Goal: Contribute content: Contribute content

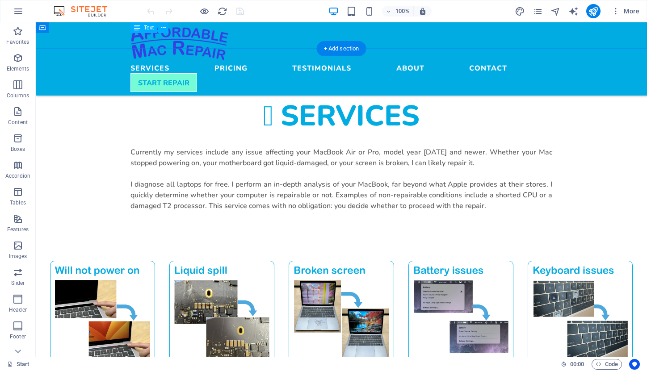
scroll to position [574, 0]
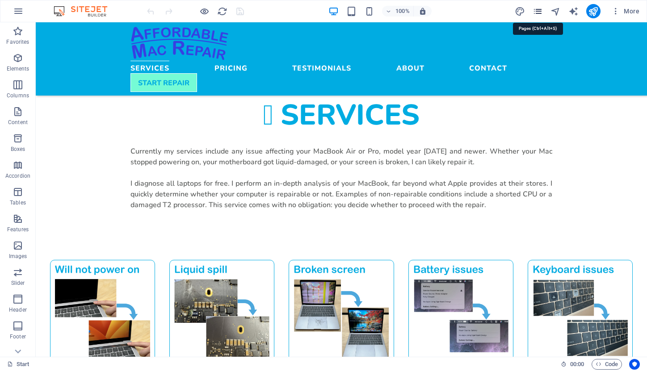
click at [539, 12] on icon "pages" at bounding box center [537, 11] width 10 height 10
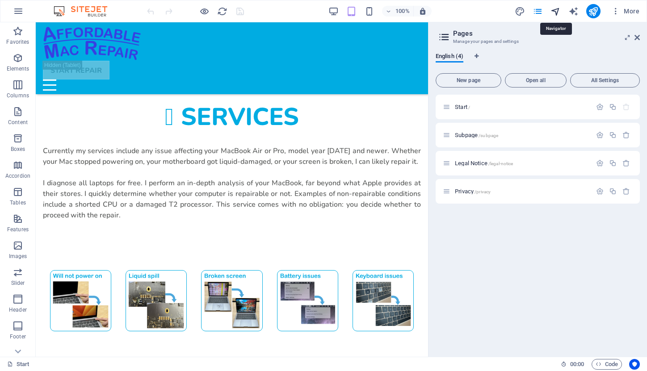
click at [557, 11] on icon "navigator" at bounding box center [555, 11] width 10 height 10
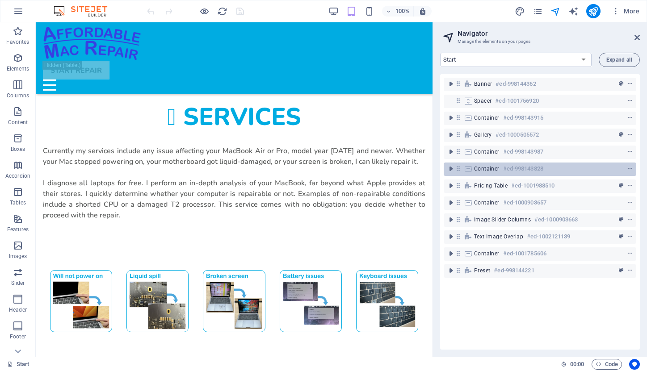
click at [486, 172] on span "Container" at bounding box center [486, 168] width 25 height 7
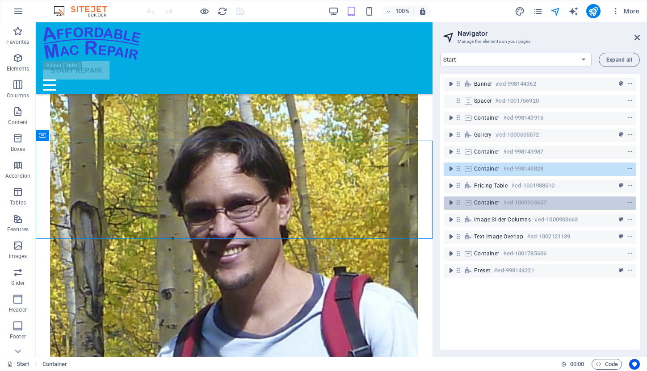
click at [486, 202] on span "Container" at bounding box center [486, 202] width 25 height 7
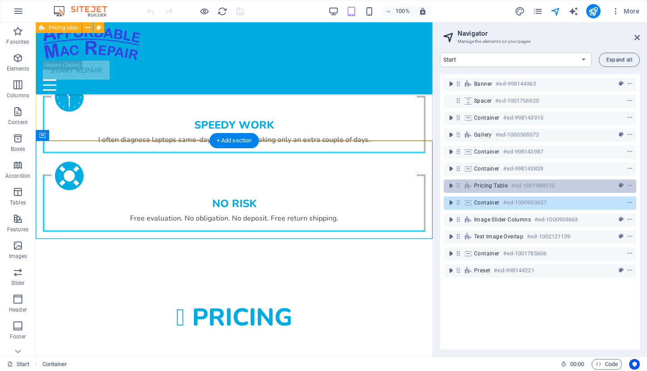
click at [486, 186] on span "Pricing table" at bounding box center [491, 185] width 34 height 7
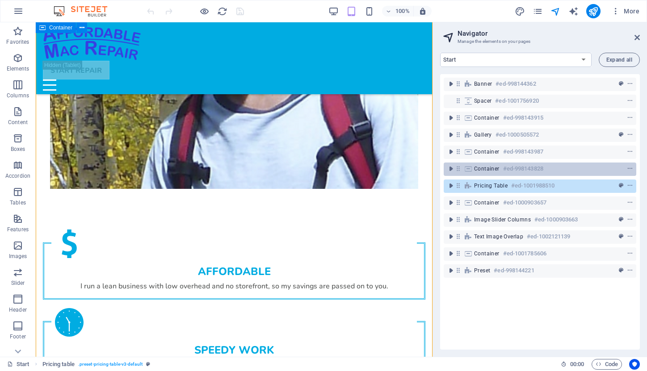
click at [482, 171] on span "Container" at bounding box center [486, 168] width 25 height 7
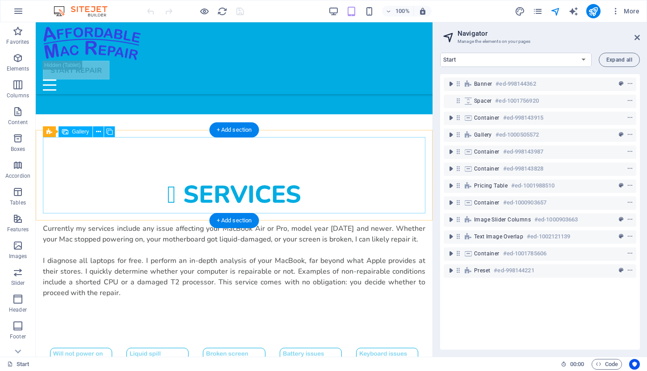
scroll to position [491, 0]
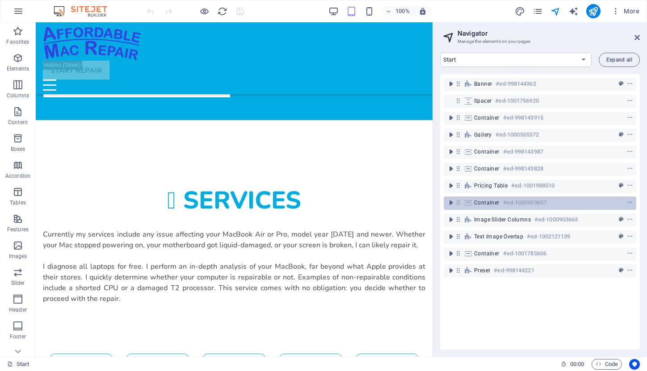
click at [489, 203] on span "Container" at bounding box center [486, 202] width 25 height 7
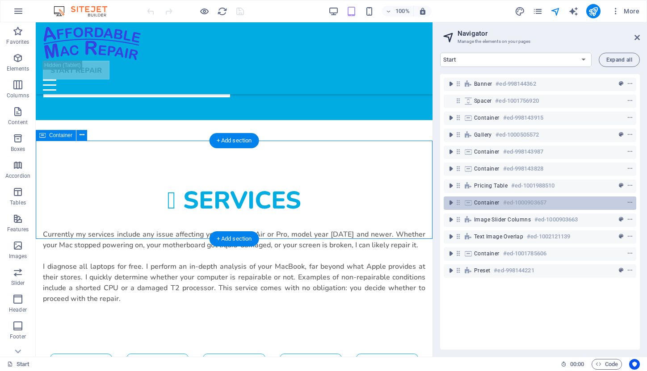
scroll to position [1507, 0]
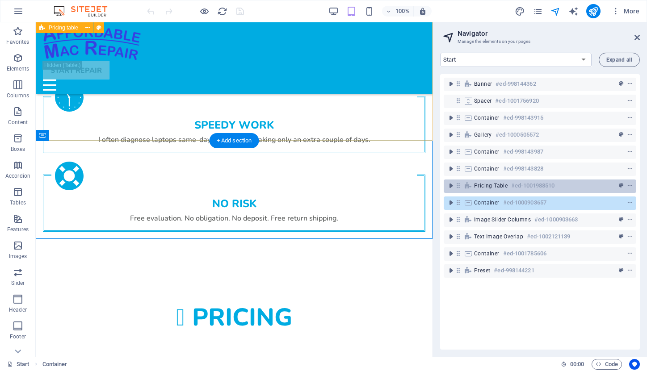
click at [482, 186] on span "Pricing table" at bounding box center [491, 185] width 34 height 7
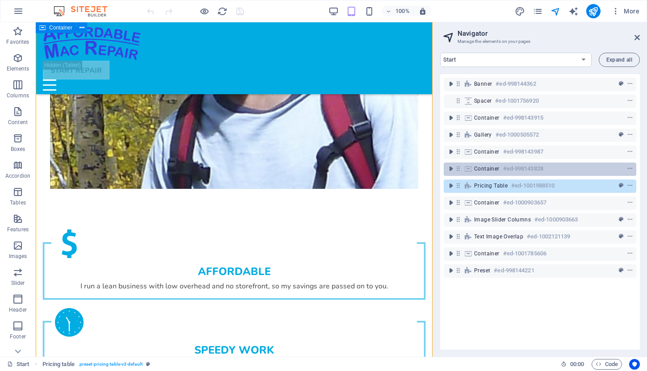
click at [478, 171] on span "Container" at bounding box center [486, 168] width 25 height 7
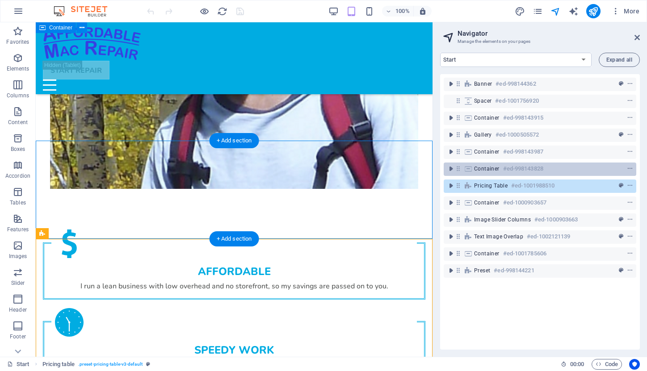
scroll to position [1057, 0]
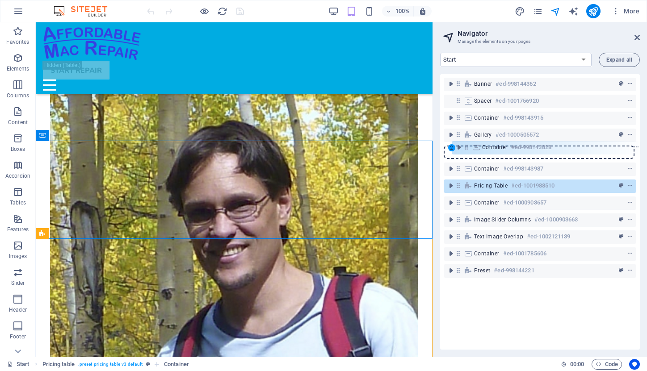
drag, startPoint x: 457, startPoint y: 169, endPoint x: 465, endPoint y: 146, distance: 25.0
click at [465, 146] on div "Banner #ed-998144362 Spacer #ed-1001756920 Container #ed-998143915 Gallery #ed-…" at bounding box center [540, 212] width 200 height 276
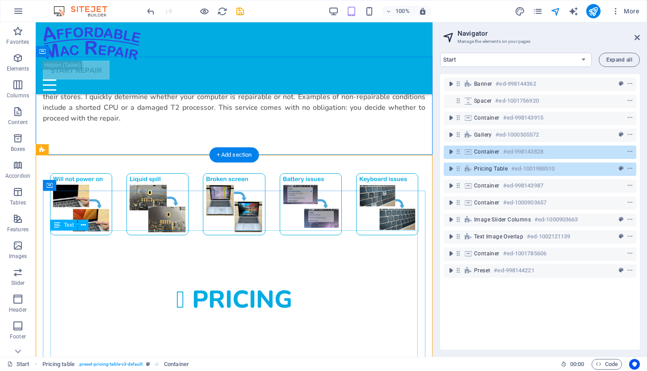
scroll to position [666, 0]
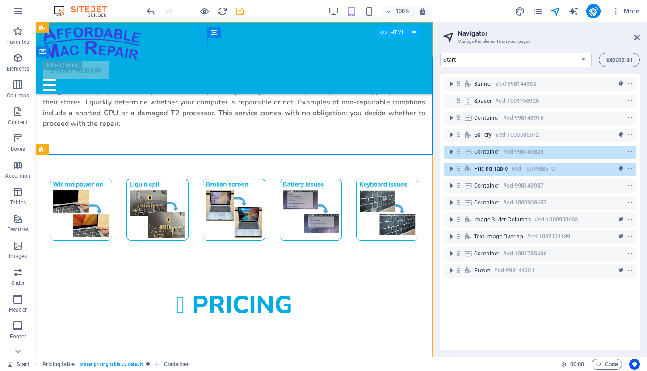
click at [421, 80] on div "Menu" at bounding box center [234, 85] width 382 height 11
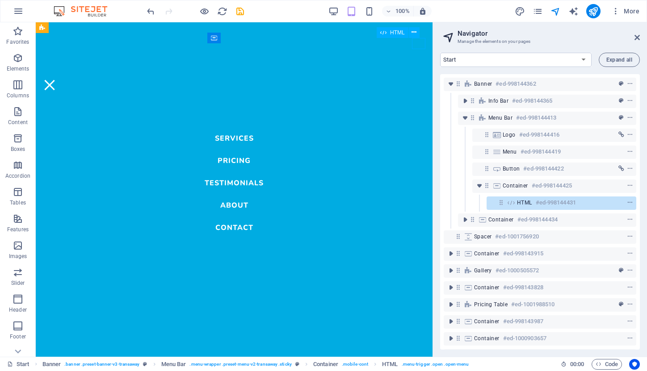
click at [56, 80] on div "Menu" at bounding box center [49, 85] width 13 height 11
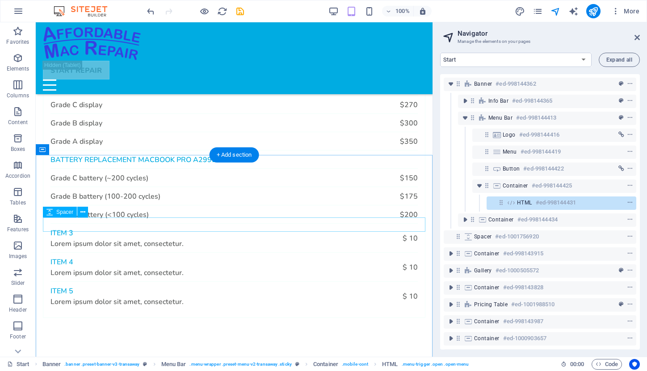
scroll to position [1019, 0]
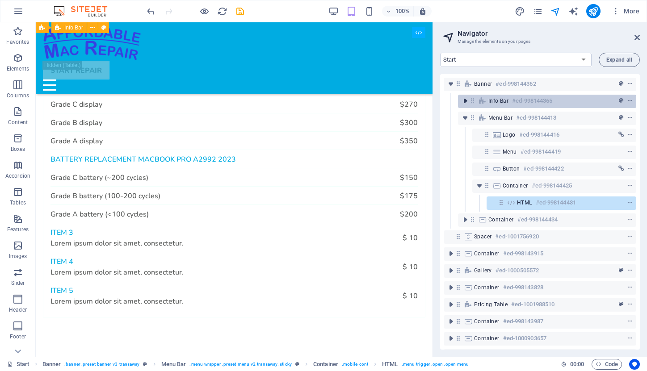
click at [465, 102] on icon "toggle-expand" at bounding box center [465, 100] width 9 height 9
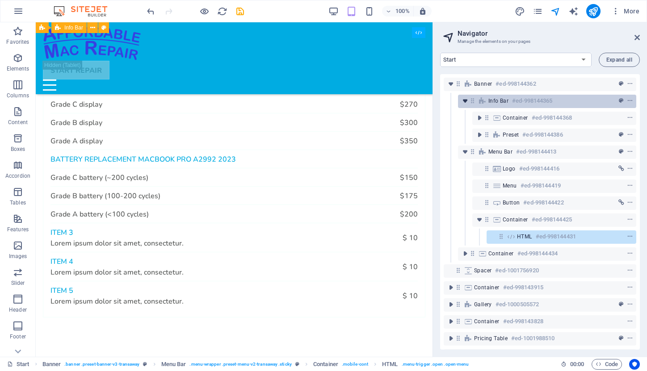
click at [465, 102] on icon "toggle-expand" at bounding box center [465, 100] width 9 height 9
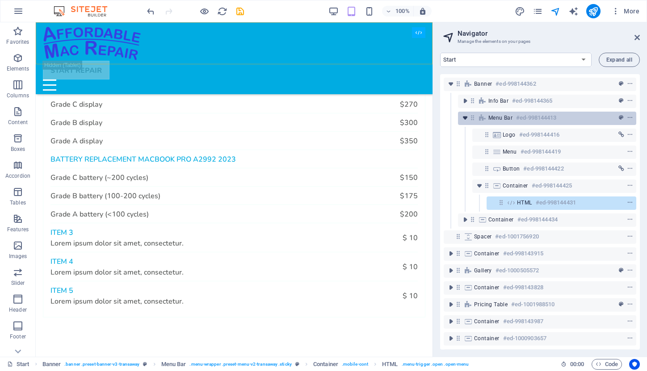
click at [463, 116] on icon "toggle-expand" at bounding box center [465, 117] width 9 height 9
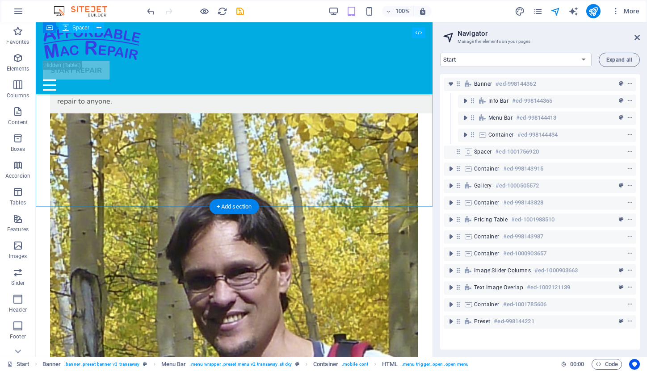
scroll to position [1441, 0]
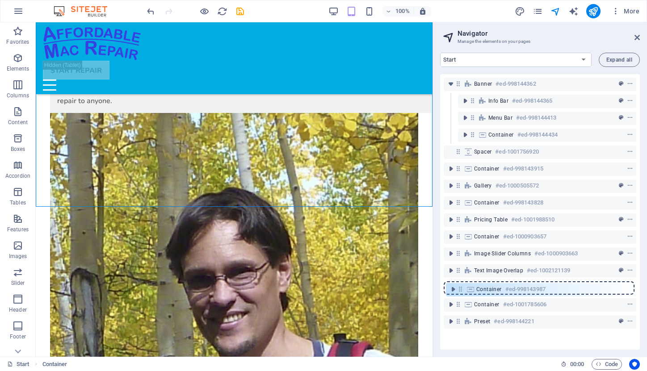
drag, startPoint x: 457, startPoint y: 237, endPoint x: 459, endPoint y: 292, distance: 55.0
click at [459, 292] on div "Banner #ed-998144362 Info Bar #ed-998144365 Menu Bar #ed-998144413 Container #e…" at bounding box center [540, 212] width 200 height 276
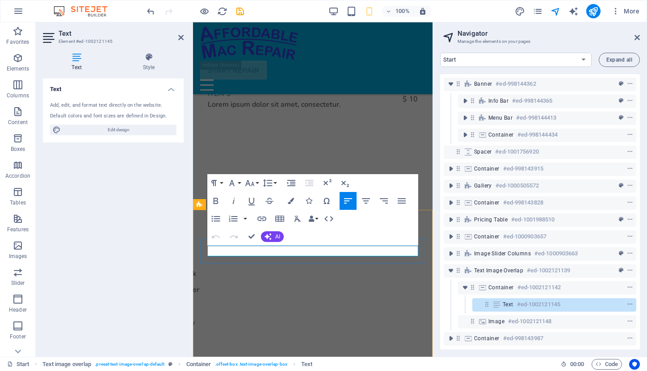
drag, startPoint x: 348, startPoint y: 251, endPoint x: 203, endPoint y: 251, distance: 145.6
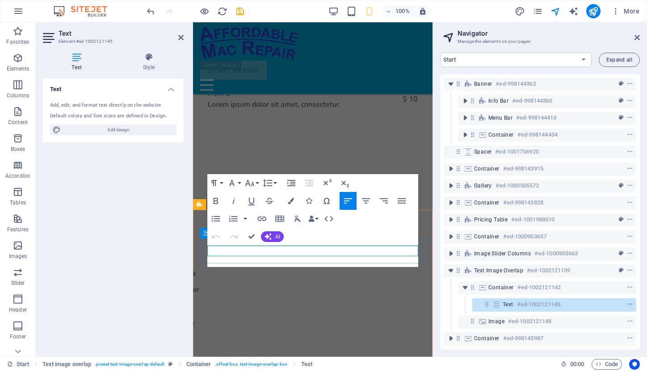
scroll to position [49, 1]
click at [172, 252] on div "Text Add, edit, and format text directly on the website. Default colors and fon…" at bounding box center [113, 214] width 141 height 271
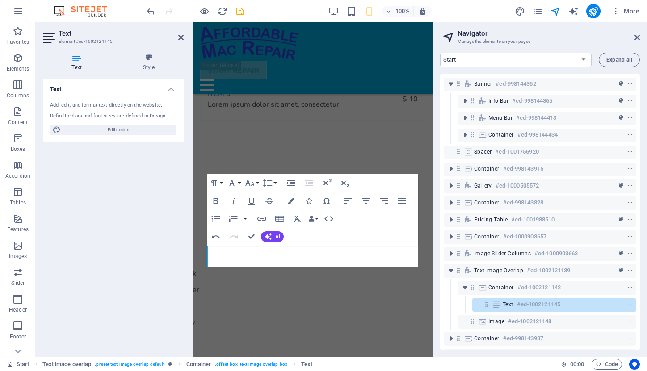
click at [168, 245] on div "Text Add, edit, and format text directly on the website. Default colors and fon…" at bounding box center [113, 214] width 141 height 271
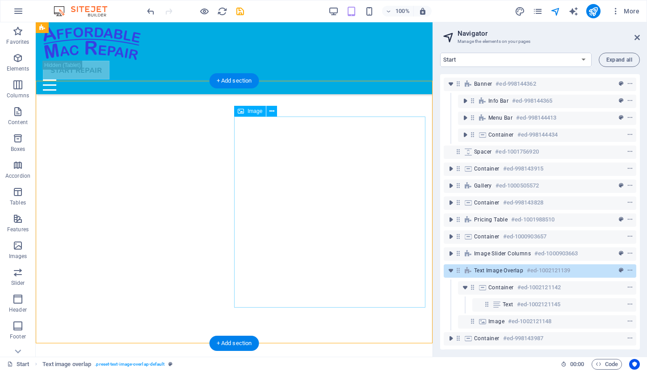
scroll to position [1372, 0]
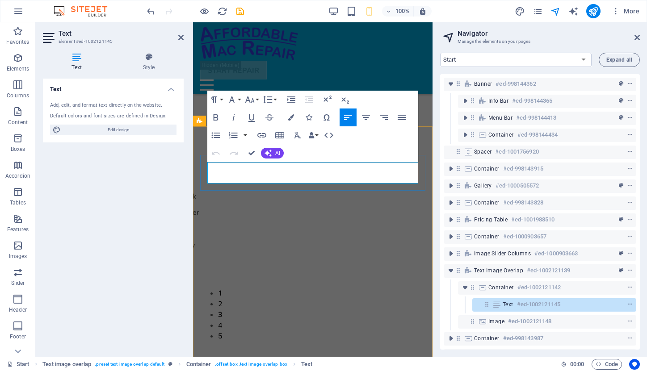
scroll to position [1517, 0]
drag, startPoint x: 387, startPoint y: 169, endPoint x: 224, endPoint y: 180, distance: 163.8
click at [261, 134] on icon "button" at bounding box center [261, 135] width 11 height 11
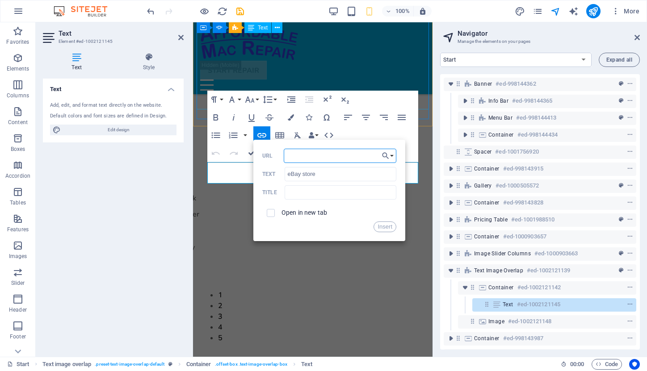
paste input "[URL][DOMAIN_NAME]"
type input "[URL][DOMAIN_NAME]"
click at [381, 225] on button "Insert" at bounding box center [384, 227] width 23 height 11
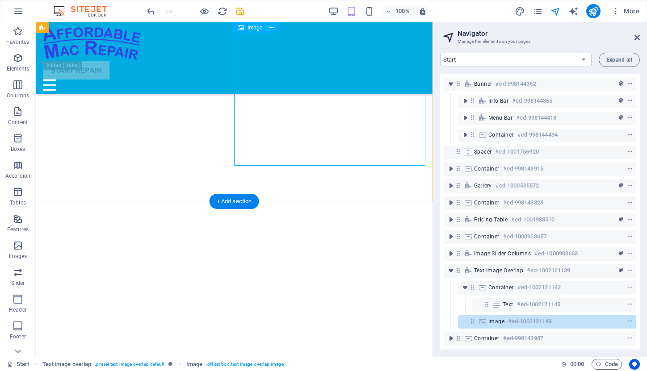
select select "%"
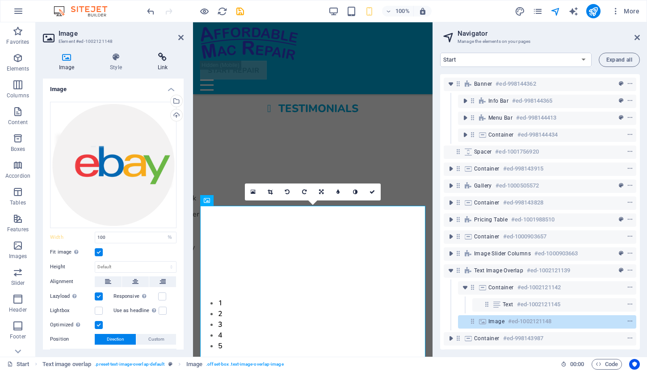
click at [164, 63] on h4 "Link" at bounding box center [163, 62] width 42 height 19
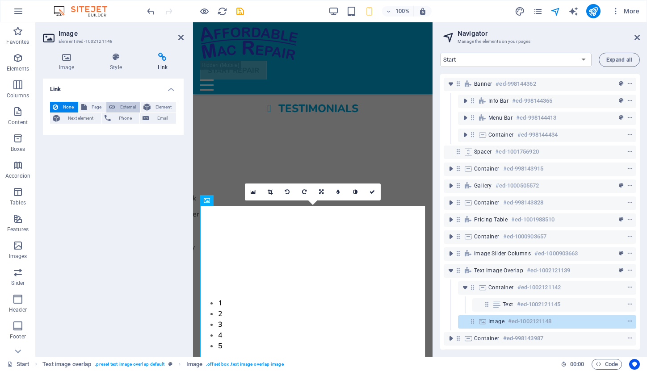
click at [127, 106] on span "External" at bounding box center [128, 107] width 20 height 11
select select "blank"
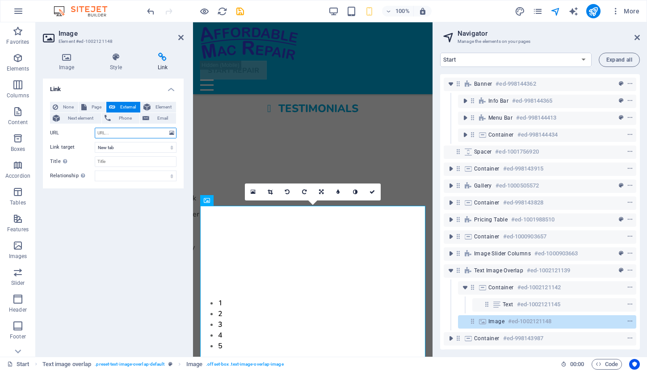
paste input "[URL][DOMAIN_NAME]"
type input "[URL][DOMAIN_NAME]"
click at [94, 242] on div "Link None Page External Element Next element Phone Email Page Start Subpage Leg…" at bounding box center [113, 214] width 141 height 271
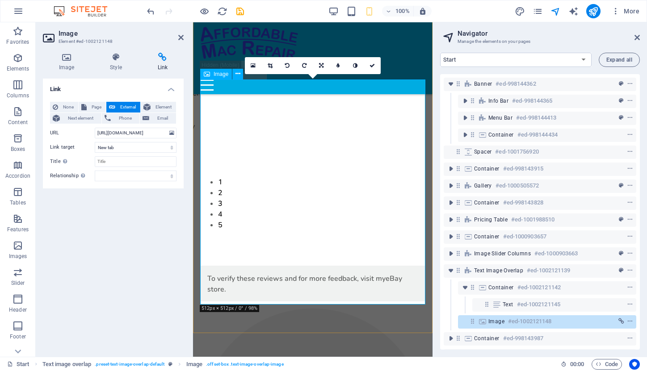
scroll to position [1635, 0]
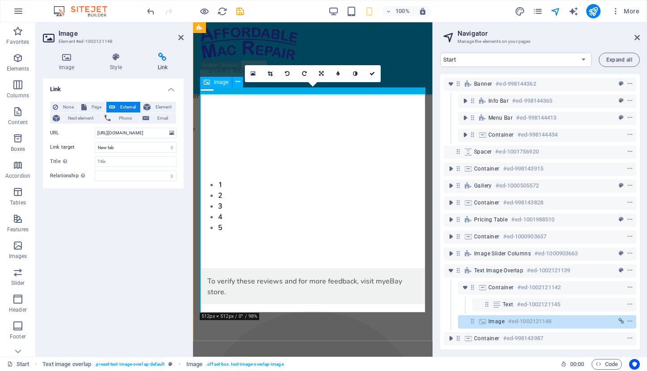
click at [70, 63] on h4 "Image" at bounding box center [68, 62] width 51 height 19
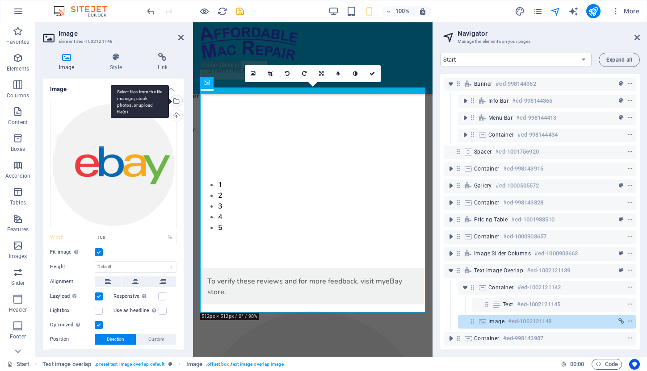
click at [175, 101] on div "Select files from the file manager, stock photos, or upload file(s)" at bounding box center [175, 101] width 13 height 13
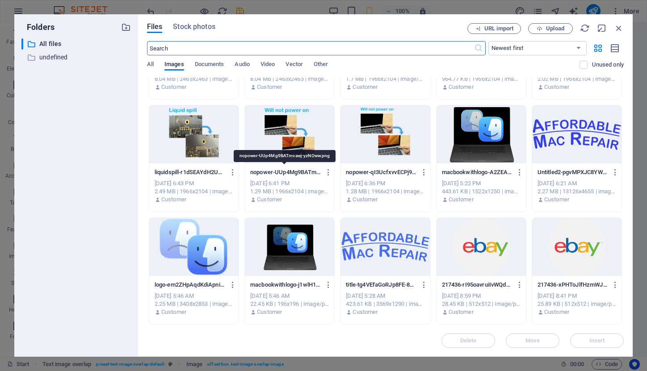
scroll to position [85, 0]
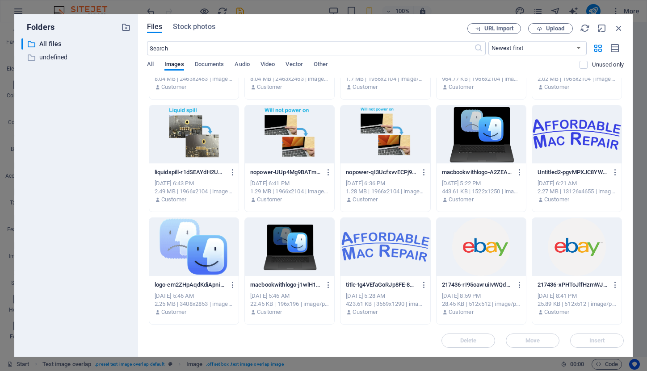
click at [572, 249] on div at bounding box center [576, 247] width 89 height 58
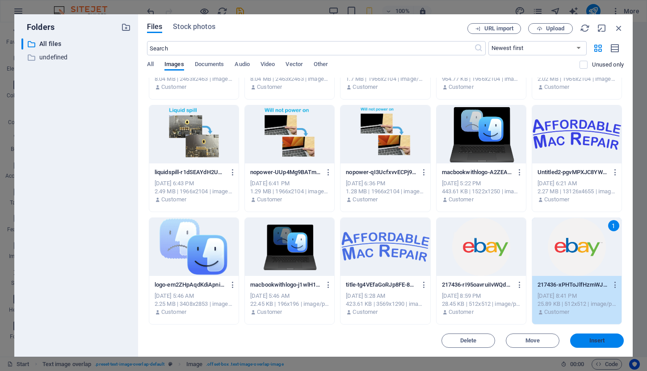
click at [600, 340] on span "Insert" at bounding box center [597, 340] width 16 height 5
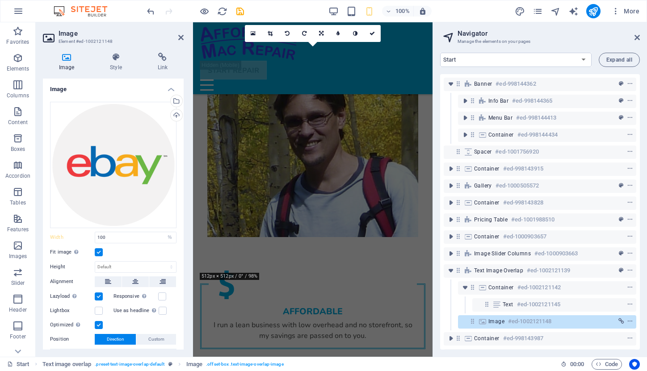
scroll to position [1645, 0]
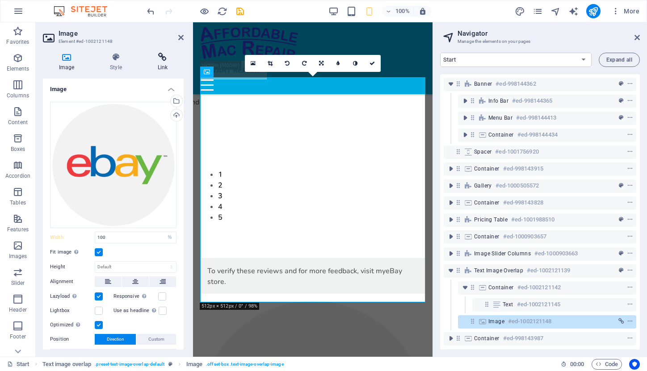
click at [160, 58] on icon at bounding box center [163, 57] width 42 height 9
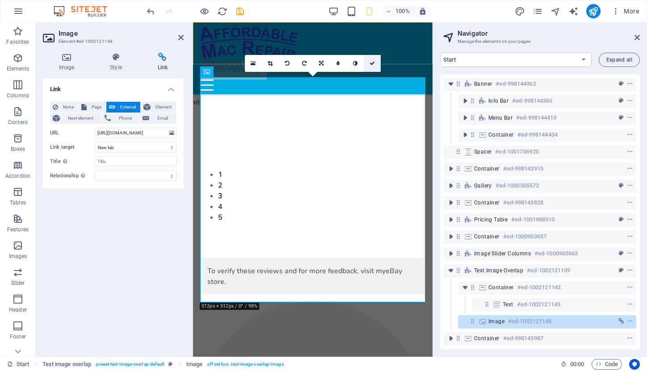
click at [373, 63] on icon at bounding box center [371, 63] width 5 height 5
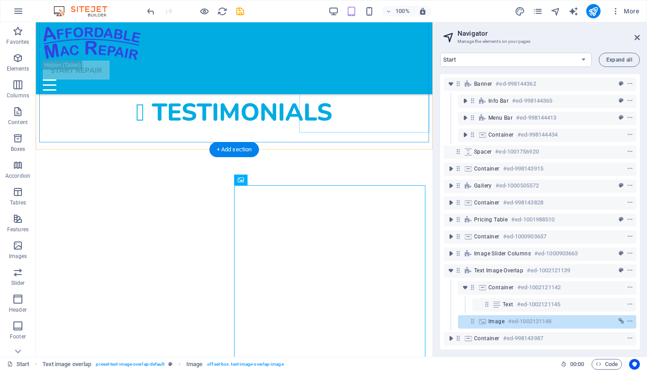
scroll to position [1314, 0]
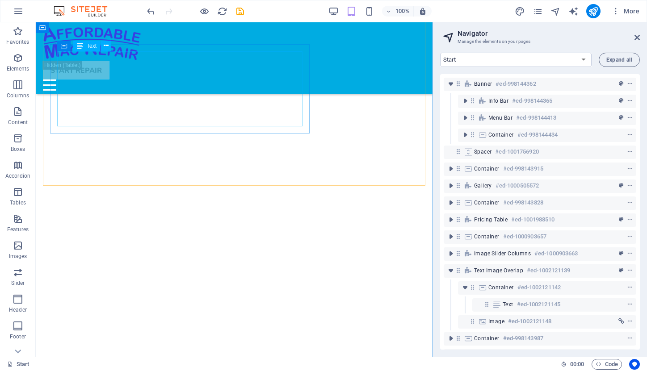
scroll to position [1822, 0]
click at [638, 34] on link at bounding box center [636, 38] width 5 height 8
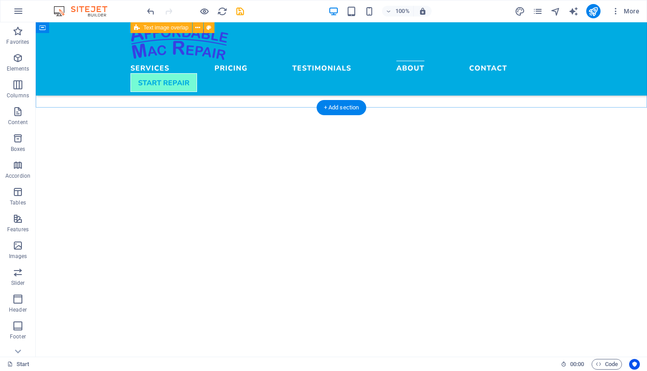
scroll to position [2058, 0]
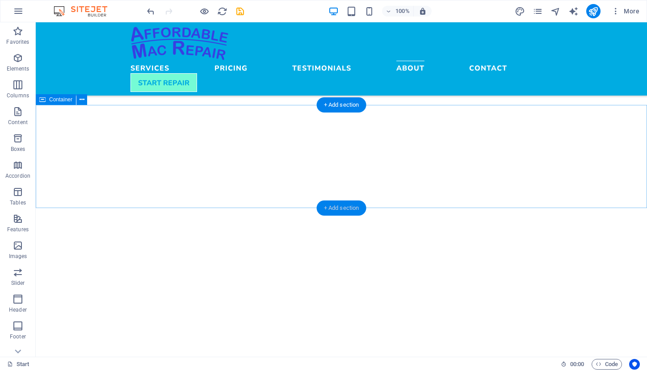
click at [352, 206] on div "+ Add section" at bounding box center [342, 208] width 50 height 15
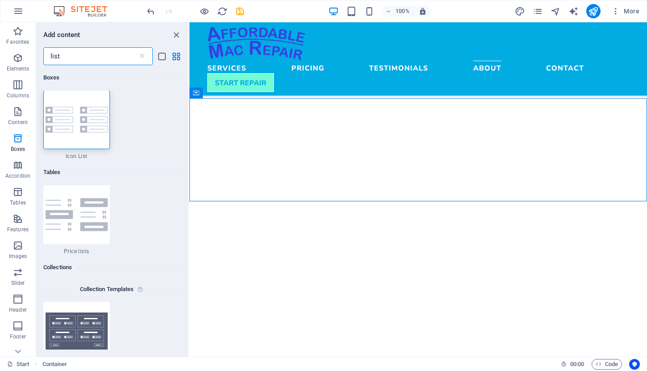
scroll to position [0, 0]
type input "l"
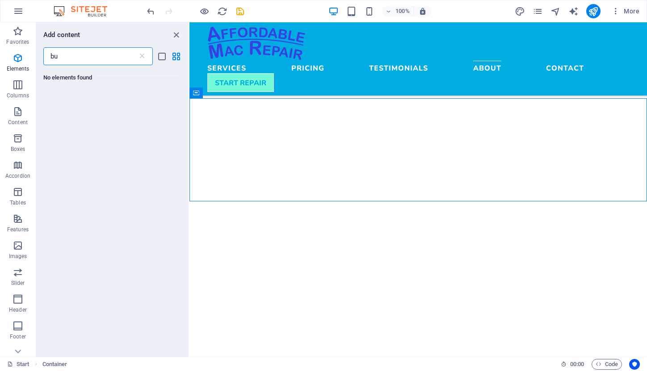
type input "b"
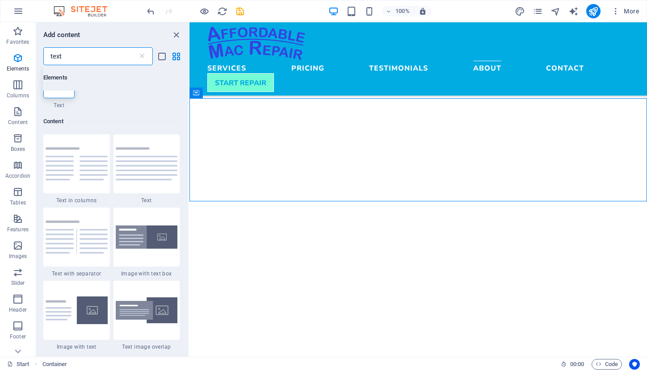
scroll to position [22, 0]
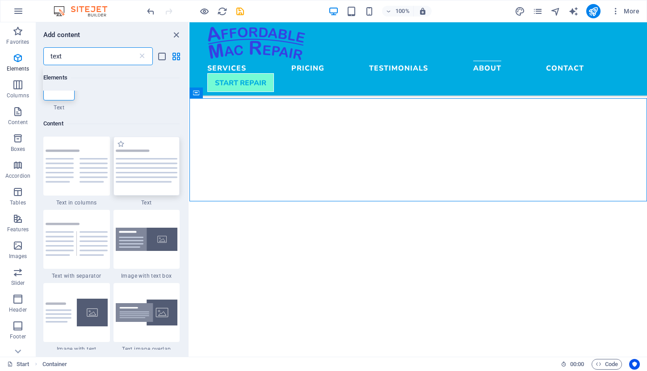
type input "text"
click at [146, 186] on div at bounding box center [146, 166] width 67 height 59
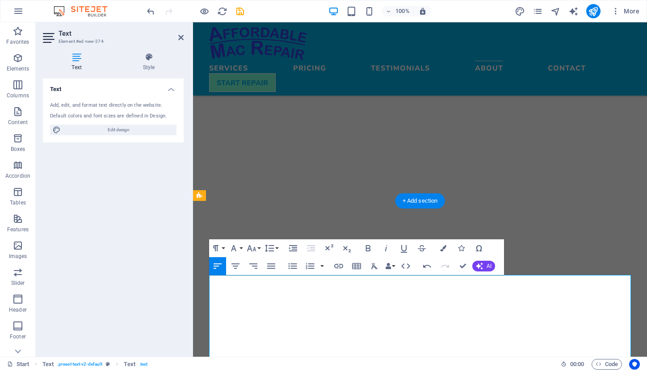
scroll to position [4677, 0]
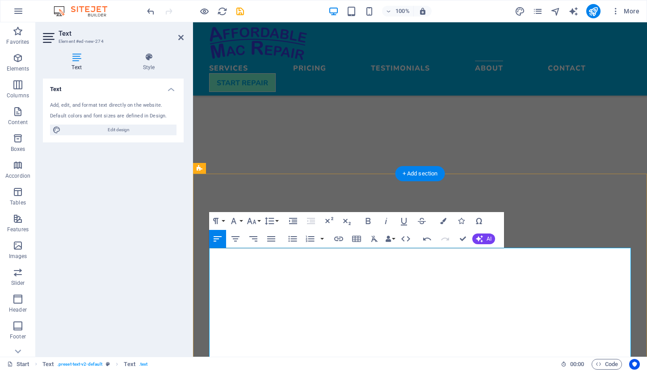
scroll to position [2106, 0]
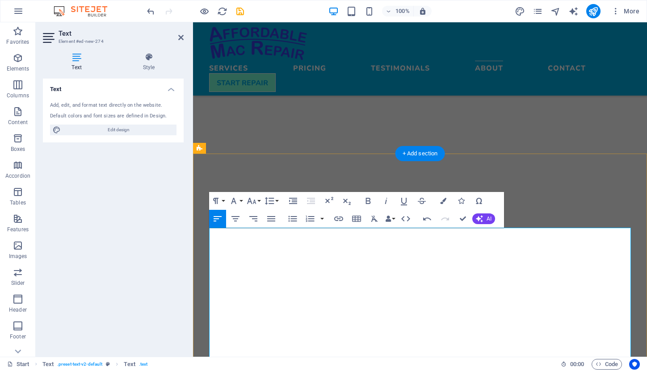
drag, startPoint x: 214, startPoint y: 307, endPoint x: 208, endPoint y: 307, distance: 5.8
drag, startPoint x: 243, startPoint y: 310, endPoint x: 221, endPoint y: 309, distance: 22.3
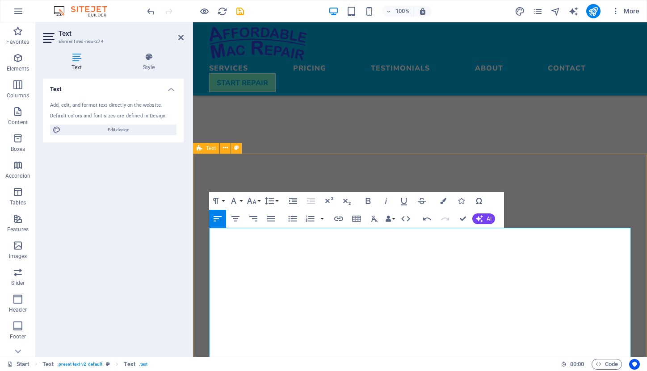
drag, startPoint x: 213, startPoint y: 332, endPoint x: 207, endPoint y: 331, distance: 6.4
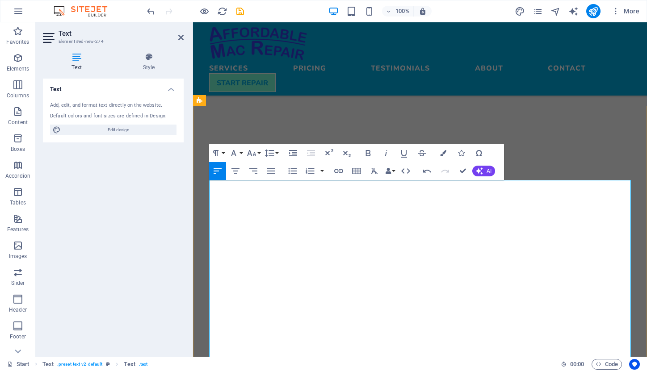
scroll to position [2165, 0]
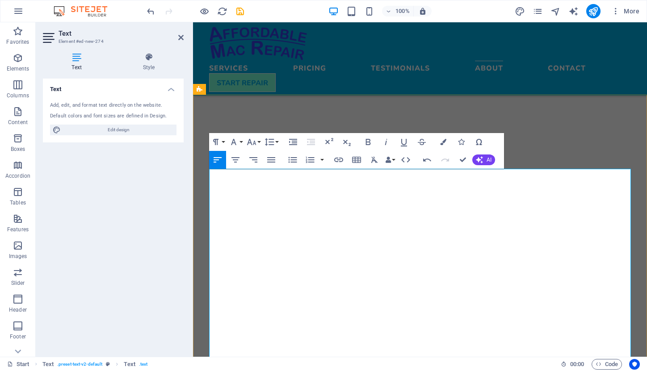
drag, startPoint x: 213, startPoint y: 293, endPoint x: 208, endPoint y: 290, distance: 5.8
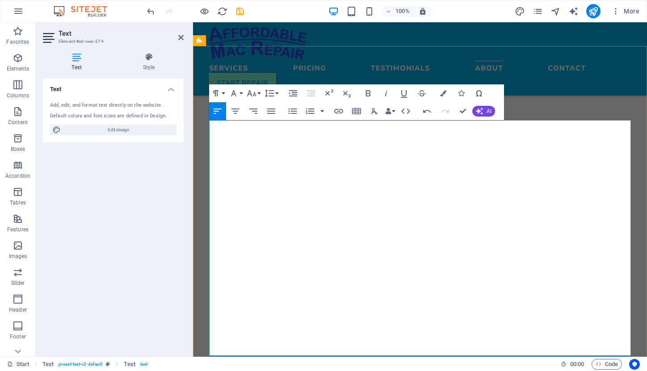
scroll to position [2234, 0]
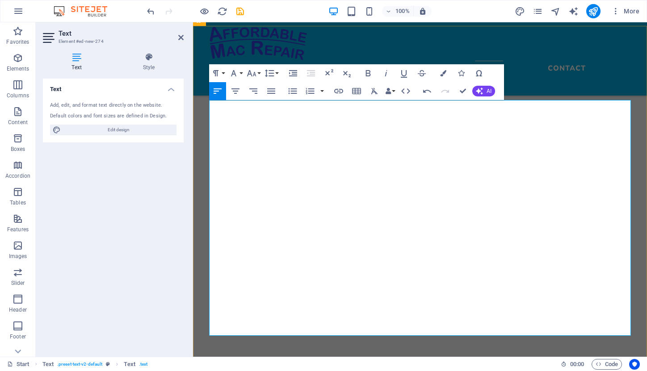
drag, startPoint x: 257, startPoint y: 266, endPoint x: 227, endPoint y: 266, distance: 30.4
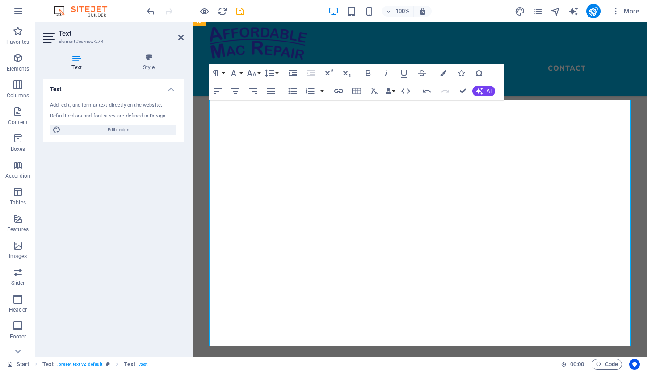
drag, startPoint x: 210, startPoint y: 318, endPoint x: 230, endPoint y: 335, distance: 25.9
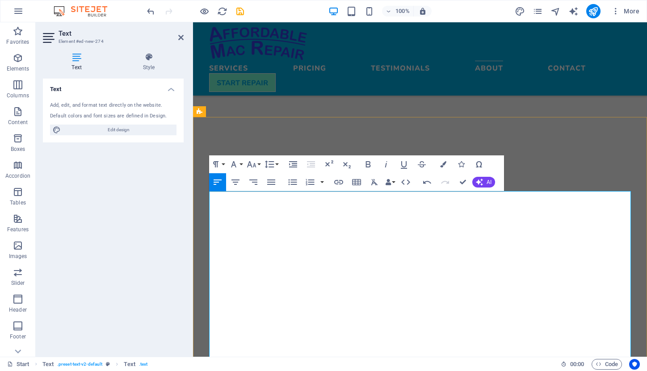
scroll to position [2142, 0]
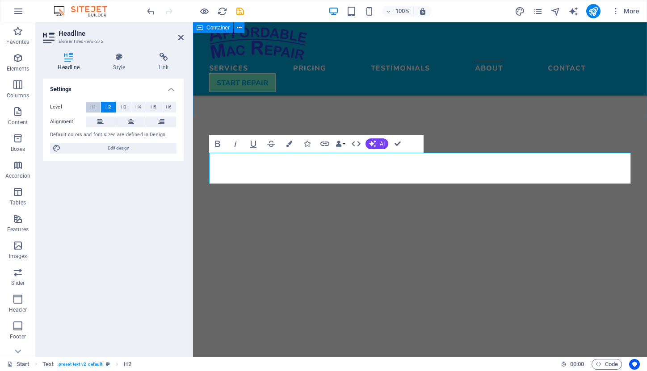
click at [93, 106] on span "H1" at bounding box center [93, 107] width 6 height 11
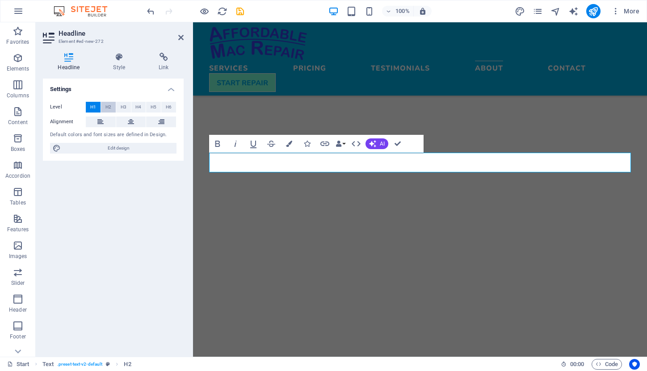
click at [109, 108] on span "H2" at bounding box center [108, 107] width 6 height 11
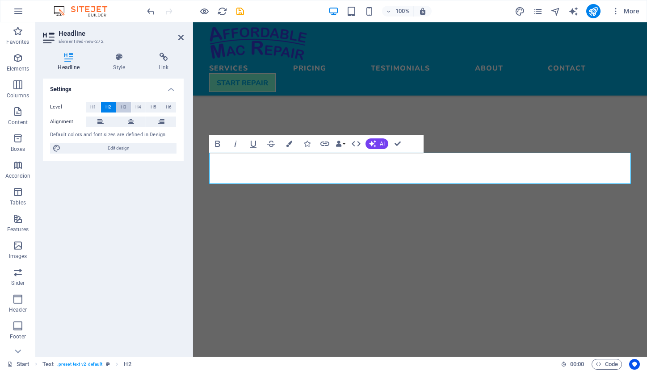
click at [122, 106] on span "H3" at bounding box center [124, 107] width 6 height 11
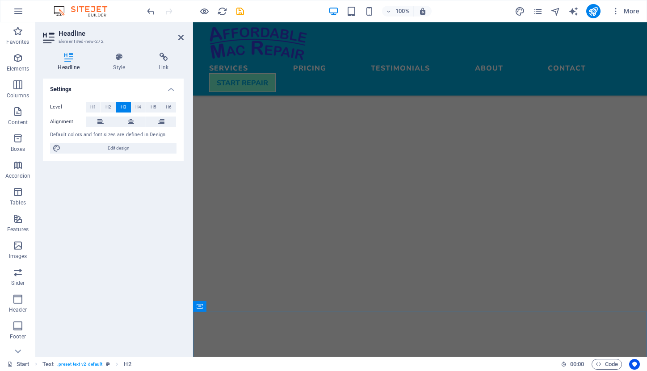
scroll to position [1421, 0]
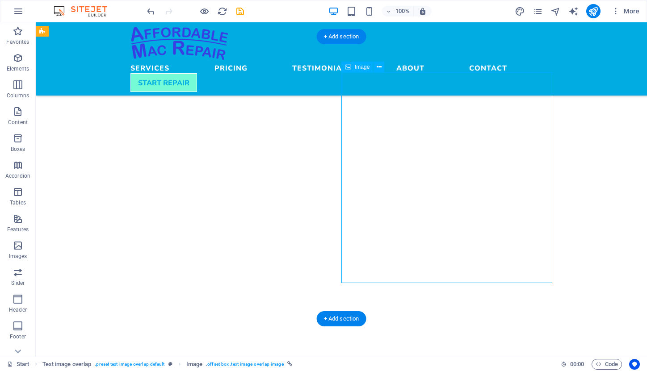
select select "%"
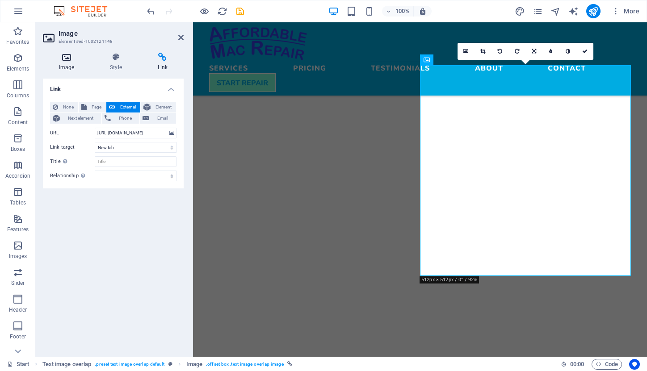
click at [71, 62] on h4 "Image" at bounding box center [68, 62] width 51 height 19
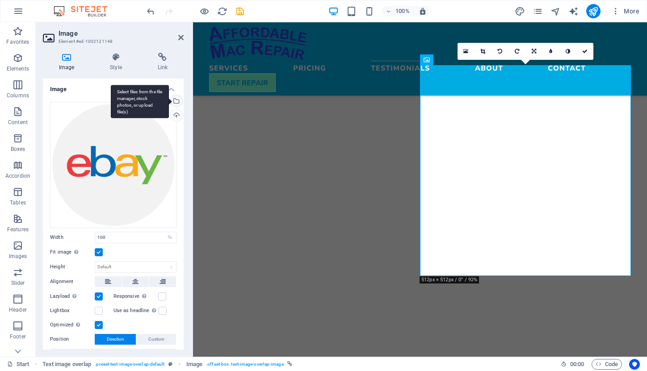
click at [169, 99] on div "Select files from the file manager, stock photos, or upload file(s)" at bounding box center [140, 102] width 58 height 34
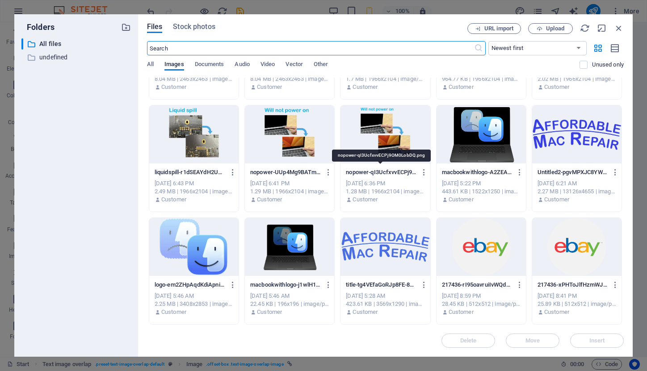
scroll to position [85, 0]
click at [481, 251] on div at bounding box center [480, 247] width 89 height 58
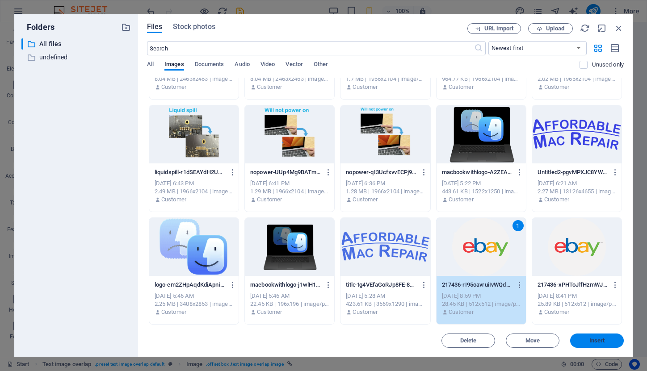
click at [587, 340] on span "Insert" at bounding box center [597, 340] width 46 height 5
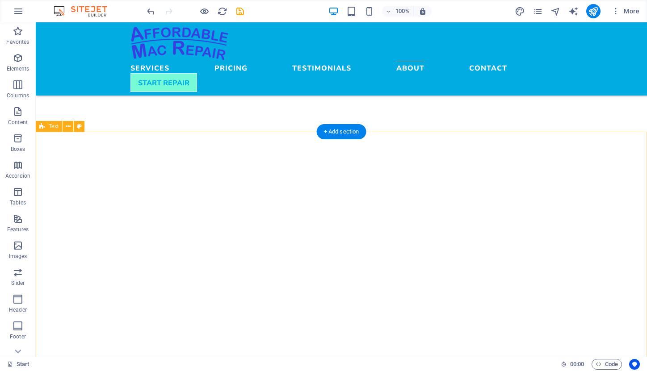
scroll to position [2141, 0]
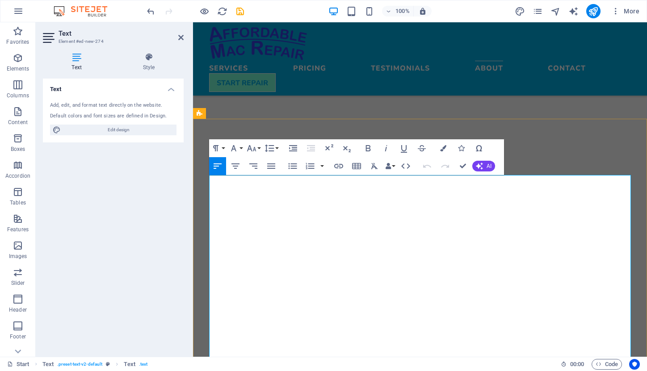
drag, startPoint x: 227, startPoint y: 342, endPoint x: 205, endPoint y: 340, distance: 21.6
copy p
drag, startPoint x: 224, startPoint y: 352, endPoint x: 208, endPoint y: 352, distance: 16.5
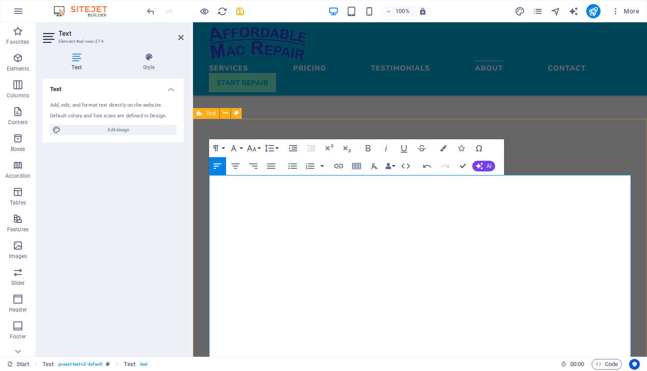
drag, startPoint x: 213, startPoint y: 214, endPoint x: 207, endPoint y: 214, distance: 5.8
drag, startPoint x: 226, startPoint y: 214, endPoint x: 478, endPoint y: 214, distance: 251.1
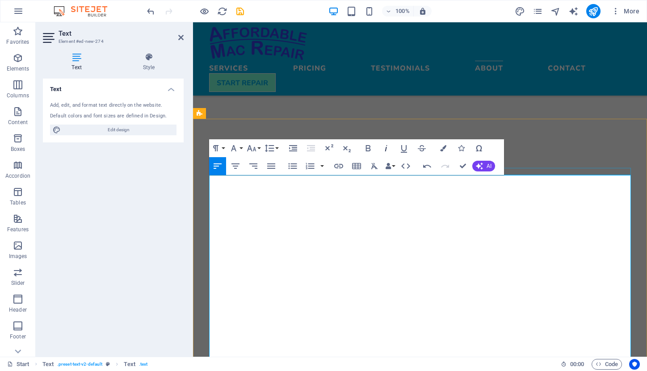
click at [386, 150] on icon "button" at bounding box center [386, 148] width 11 height 11
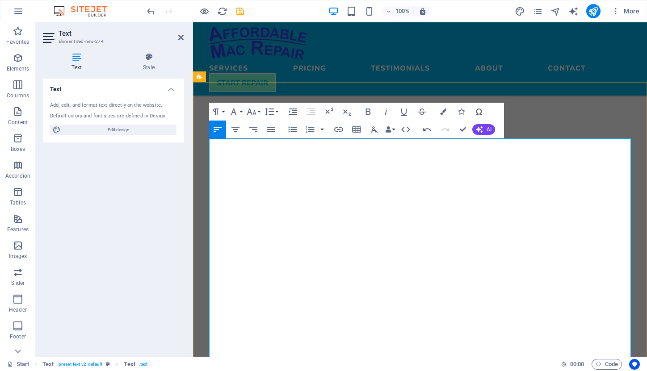
scroll to position [2182, 0]
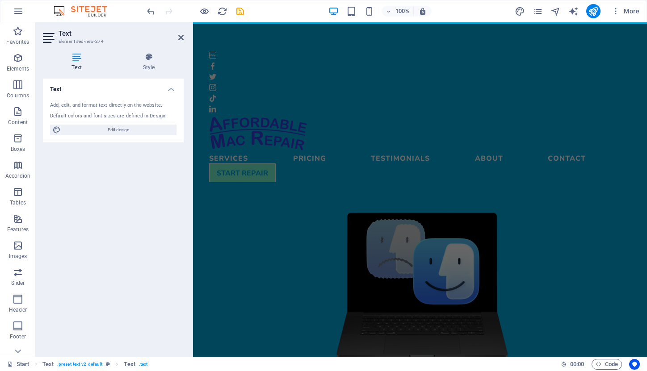
scroll to position [0, 0]
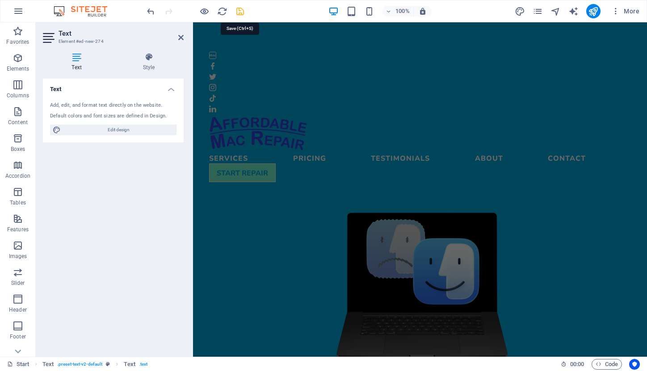
click at [238, 11] on icon "save" at bounding box center [240, 11] width 10 height 10
checkbox input "false"
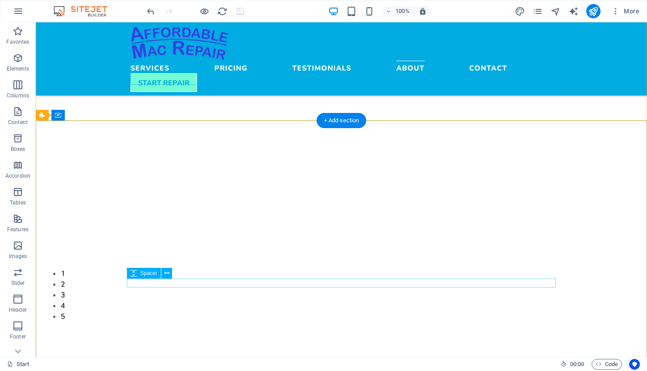
scroll to position [2482, 0]
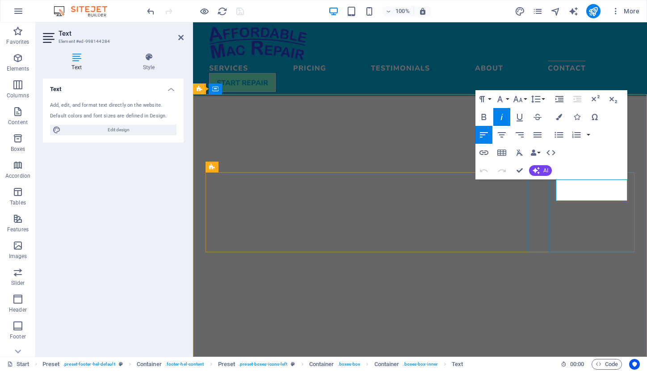
drag, startPoint x: 595, startPoint y: 186, endPoint x: 555, endPoint y: 186, distance: 40.7
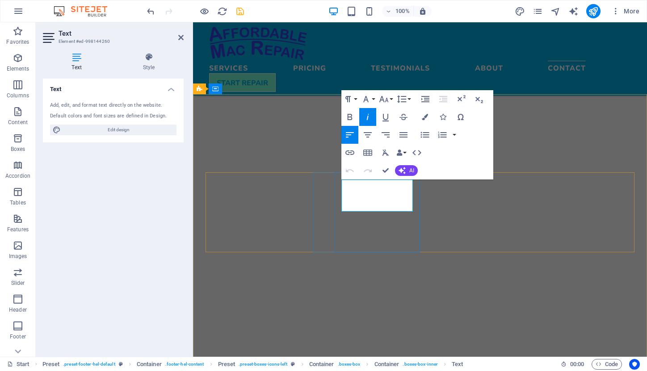
drag, startPoint x: 360, startPoint y: 185, endPoint x: 340, endPoint y: 187, distance: 20.1
copy em "Email:"
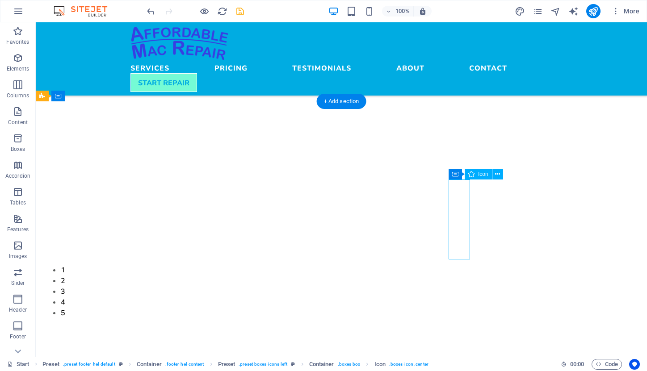
select select "xMidYMid"
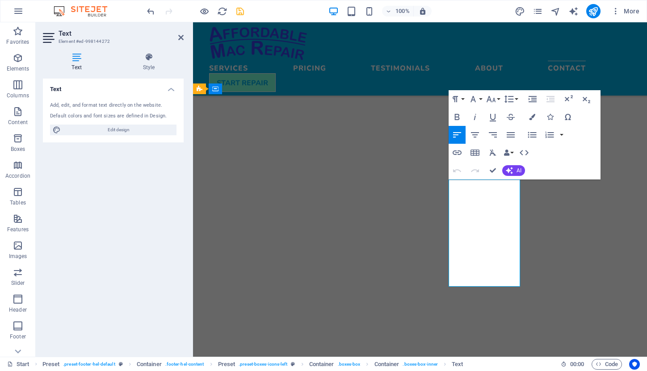
drag, startPoint x: 487, startPoint y: 185, endPoint x: 443, endPoint y: 186, distance: 44.7
drag, startPoint x: 467, startPoint y: 281, endPoint x: 446, endPoint y: 195, distance: 88.7
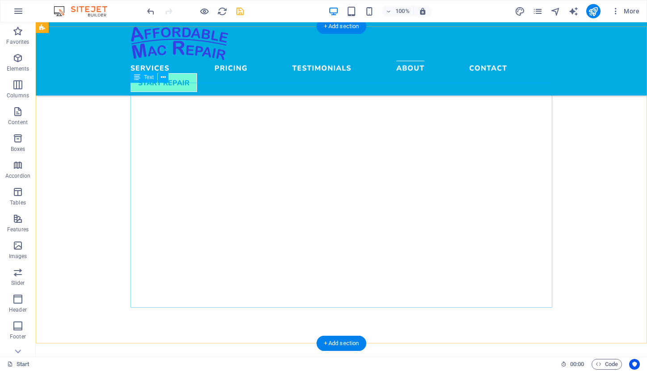
scroll to position [2238, 0]
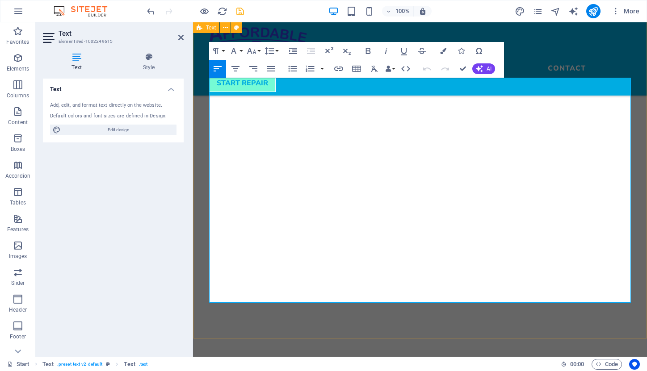
drag, startPoint x: 226, startPoint y: 244, endPoint x: 306, endPoint y: 265, distance: 83.1
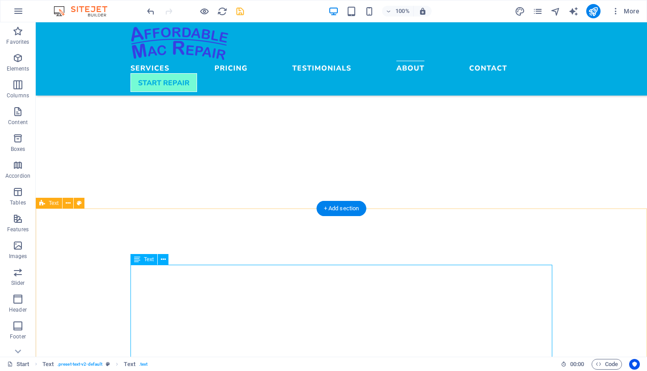
scroll to position [2051, 0]
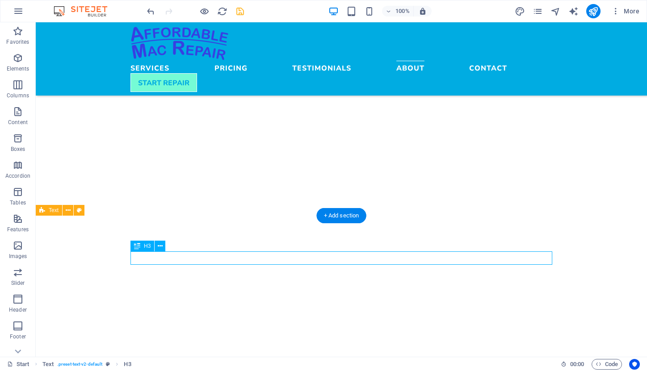
click at [138, 247] on icon at bounding box center [137, 246] width 6 height 11
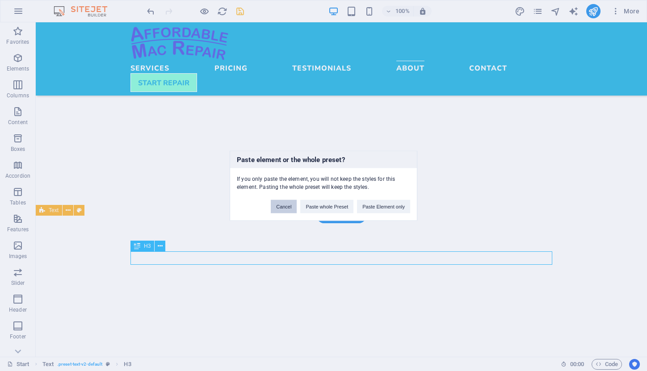
click at [280, 209] on button "Cancel" at bounding box center [284, 206] width 26 height 13
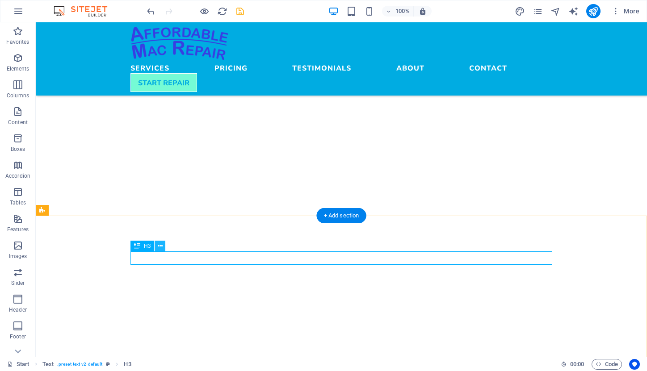
click at [160, 246] on icon at bounding box center [160, 246] width 5 height 9
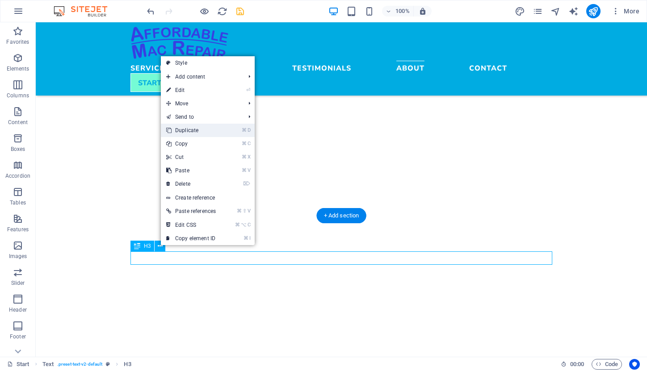
click at [183, 126] on link "⌘ D Duplicate" at bounding box center [191, 130] width 60 height 13
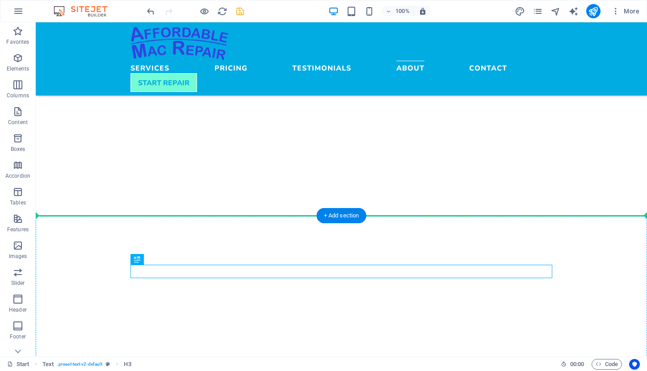
drag, startPoint x: 173, startPoint y: 283, endPoint x: 139, endPoint y: 234, distance: 59.7
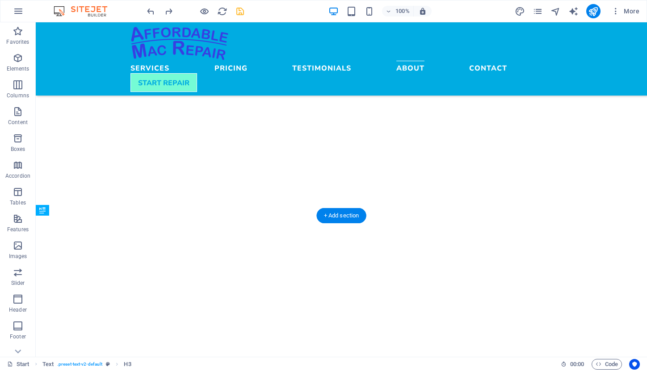
drag, startPoint x: 172, startPoint y: 283, endPoint x: 151, endPoint y: 266, distance: 26.3
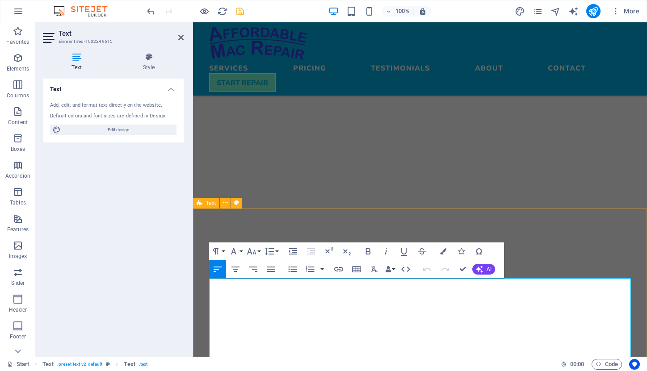
drag, startPoint x: 211, startPoint y: 285, endPoint x: 291, endPoint y: 305, distance: 82.9
copy p "1. If your MacBook starts up, please create a temporary user for me to log in f…"
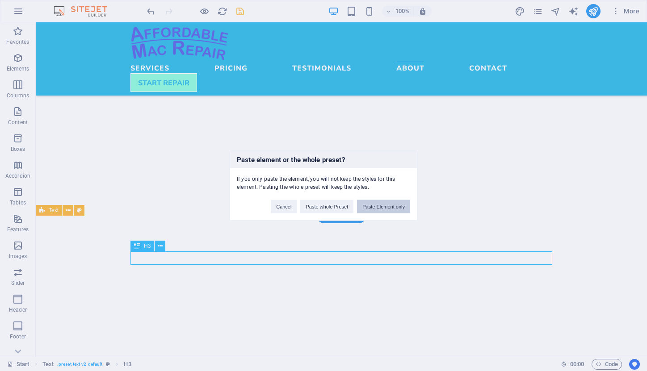
click at [378, 206] on button "Paste Element only" at bounding box center [383, 206] width 53 height 13
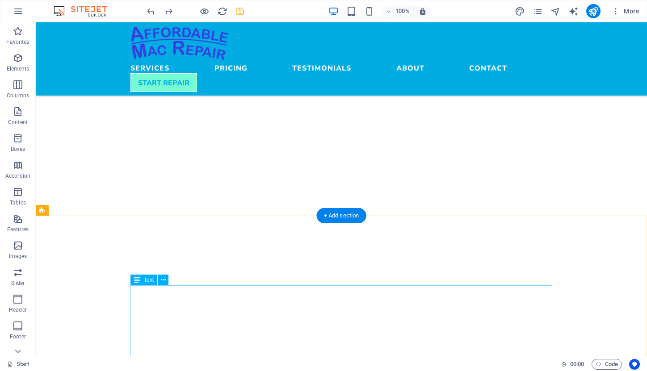
click at [147, 284] on div "Text" at bounding box center [143, 280] width 27 height 11
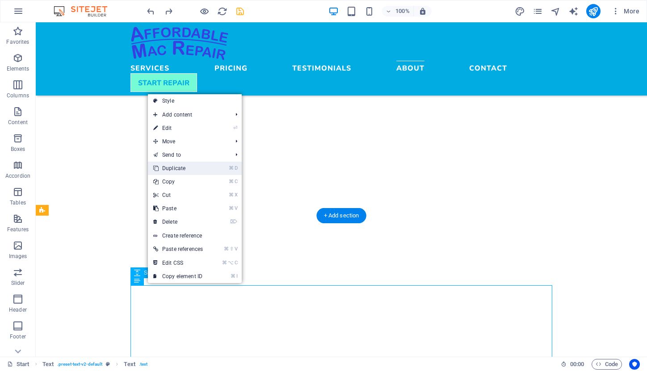
click at [173, 170] on link "⌘ D Duplicate" at bounding box center [178, 168] width 60 height 13
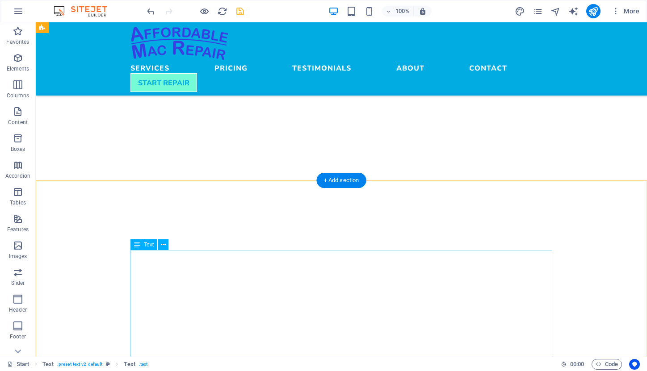
scroll to position [2036, 0]
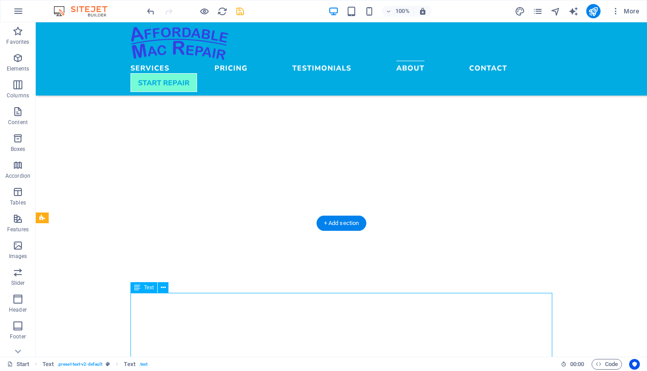
scroll to position [2044, 0]
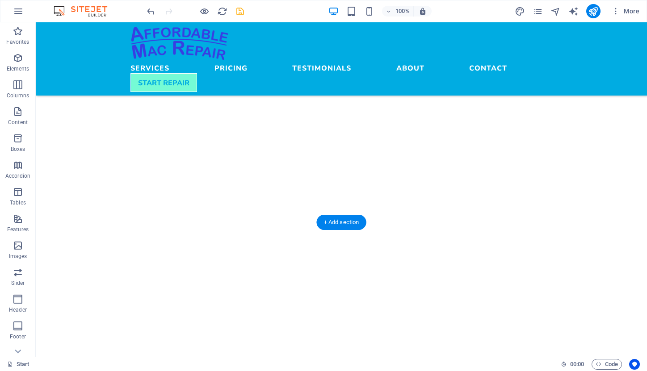
drag, startPoint x: 180, startPoint y: 319, endPoint x: 138, endPoint y: 272, distance: 63.0
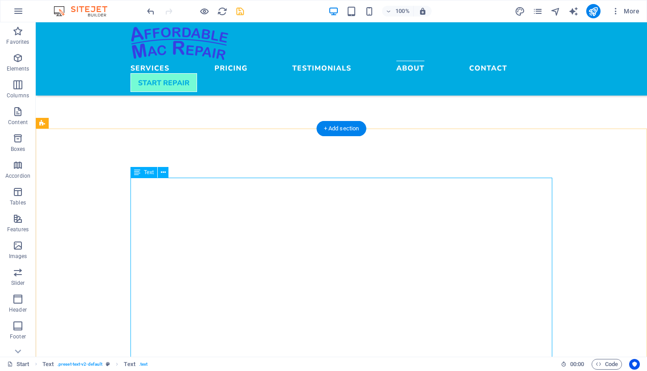
scroll to position [2132, 0]
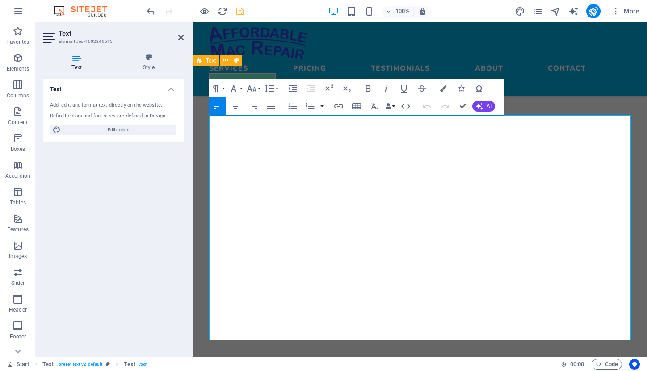
drag, startPoint x: 211, startPoint y: 182, endPoint x: 309, endPoint y: 363, distance: 205.7
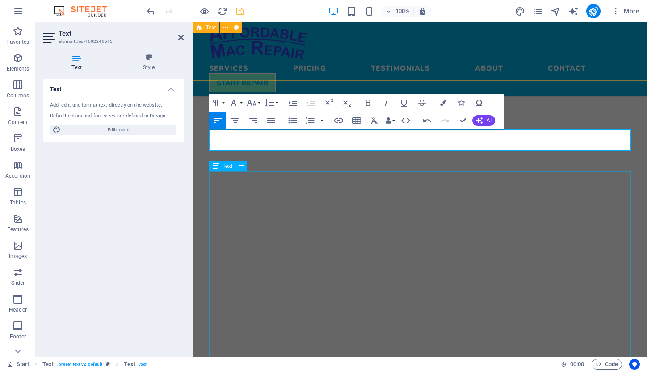
scroll to position [2179, 0]
drag, startPoint x: 283, startPoint y: 137, endPoint x: 234, endPoint y: 137, distance: 48.7
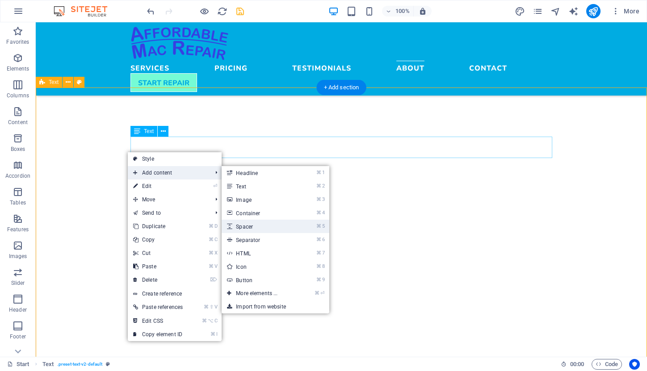
click at [266, 226] on link "⌘ 5 Spacer" at bounding box center [259, 226] width 74 height 13
select select "px"
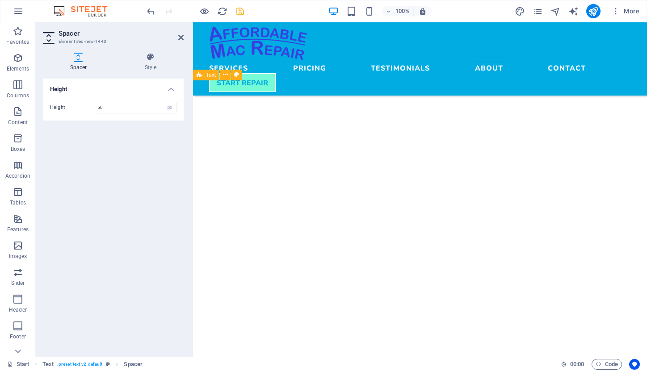
drag, startPoint x: 423, startPoint y: 134, endPoint x: 229, endPoint y: 164, distance: 196.7
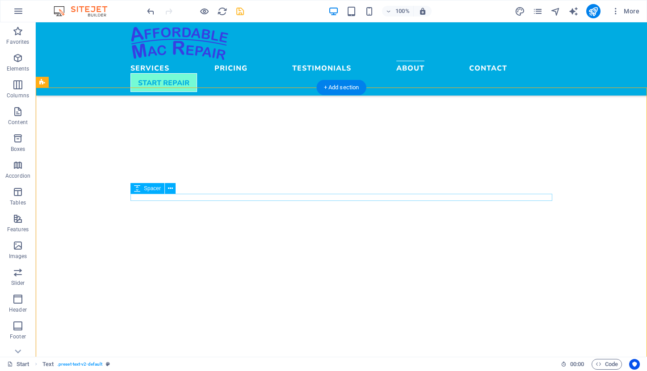
click at [150, 189] on span "Spacer" at bounding box center [152, 188] width 17 height 5
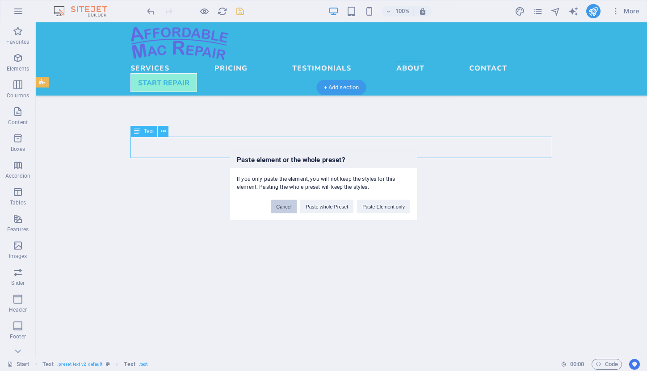
click at [280, 206] on button "Cancel" at bounding box center [284, 206] width 26 height 13
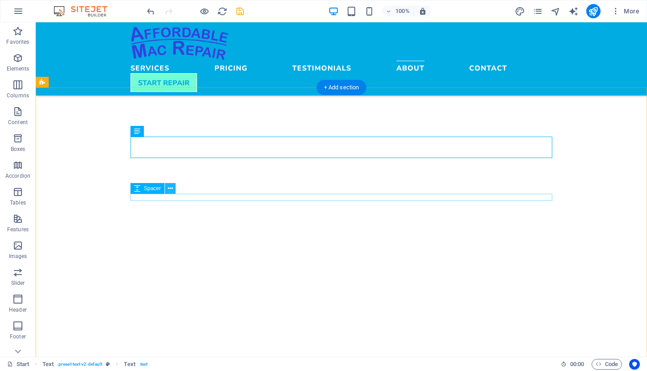
click at [169, 189] on icon at bounding box center [170, 188] width 5 height 9
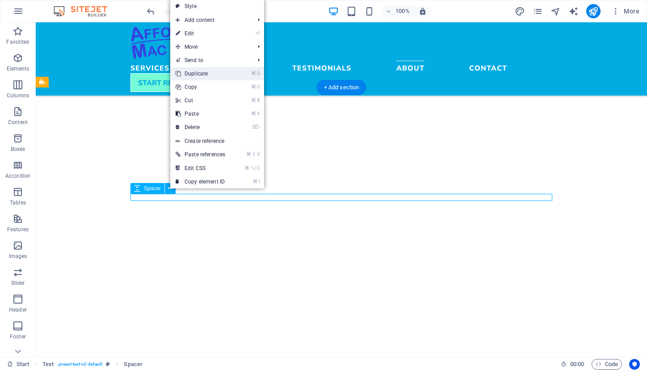
click at [194, 75] on link "⌘ D Duplicate" at bounding box center [200, 73] width 60 height 13
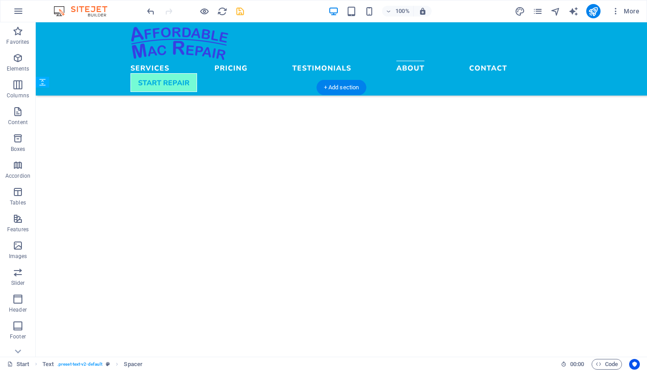
drag, startPoint x: 149, startPoint y: 195, endPoint x: 114, endPoint y: 117, distance: 86.0
drag, startPoint x: 190, startPoint y: 220, endPoint x: 155, endPoint y: 138, distance: 89.3
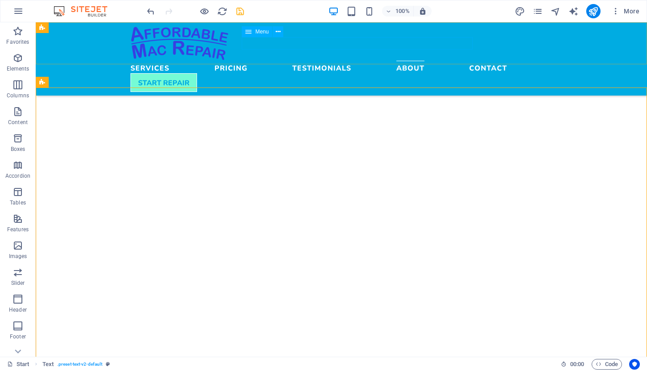
click at [450, 61] on nav "Services Pricing Testimonials About Contact" at bounding box center [341, 67] width 422 height 13
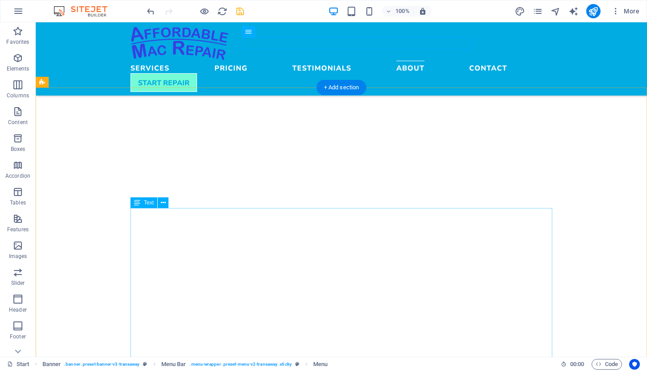
drag, startPoint x: 140, startPoint y: 266, endPoint x: 243, endPoint y: 274, distance: 103.0
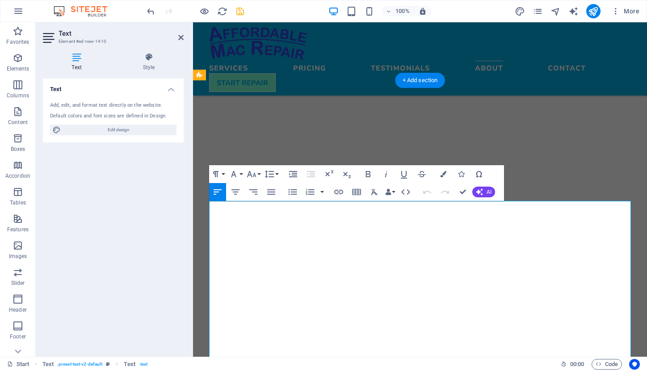
drag, startPoint x: 218, startPoint y: 260, endPoint x: 488, endPoint y: 258, distance: 269.4
drag, startPoint x: 485, startPoint y: 208, endPoint x: 491, endPoint y: 252, distance: 44.6
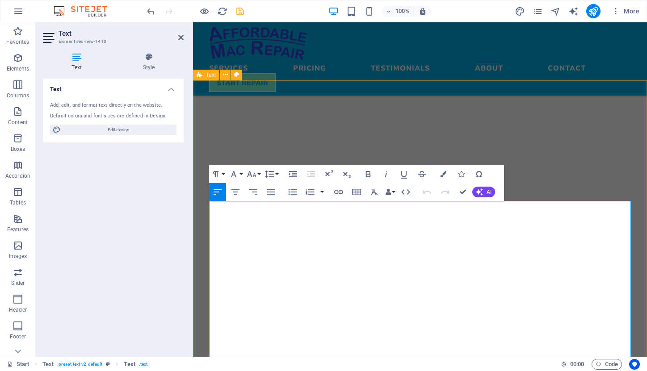
copy div "1. Make sure you have backed up your data, either in the Cloud or on a physical…"
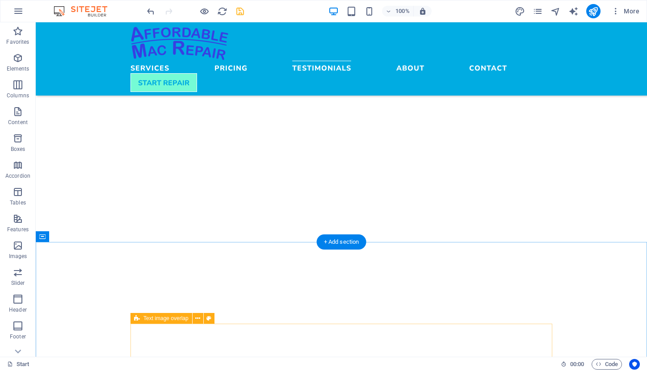
scroll to position [1481, 0]
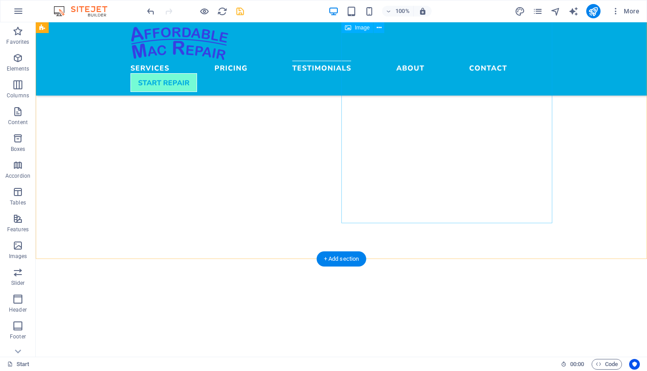
select select "%"
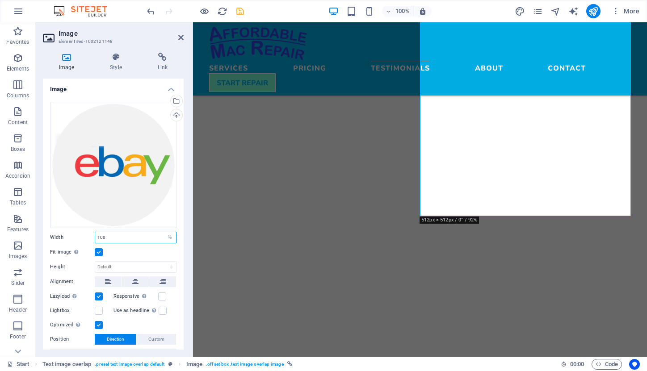
drag, startPoint x: 107, startPoint y: 235, endPoint x: 91, endPoint y: 235, distance: 16.1
click at [91, 235] on div "Width 100 Default auto px rem % em vh vw" at bounding box center [113, 238] width 126 height 12
type input "80"
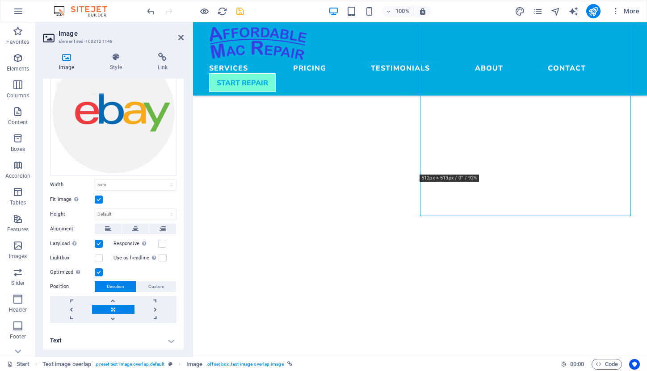
scroll to position [52, 0]
click at [116, 57] on icon at bounding box center [116, 57] width 44 height 9
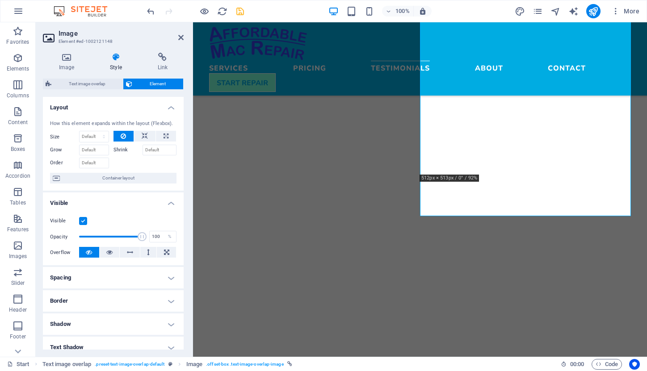
scroll to position [0, 0]
click at [66, 56] on icon at bounding box center [66, 57] width 47 height 9
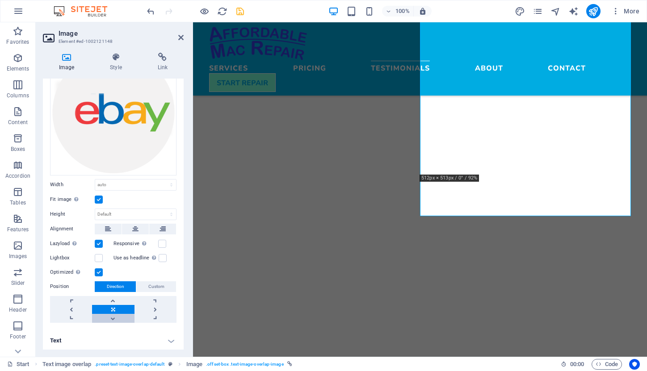
scroll to position [52, 0]
click at [100, 198] on label at bounding box center [99, 200] width 8 height 8
click at [0, 0] on input "Fit image Automatically fit image to a fixed width and height" at bounding box center [0, 0] width 0 height 0
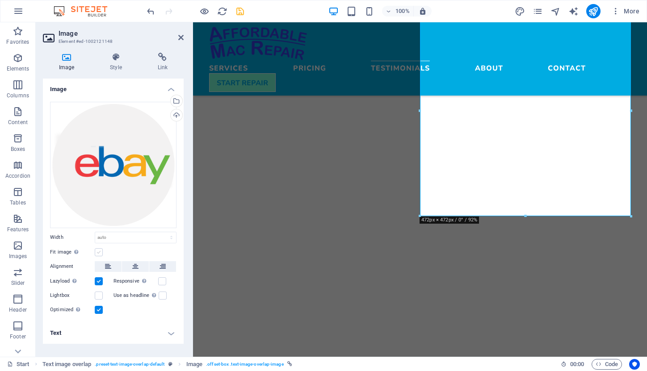
scroll to position [0, 0]
select select "%"
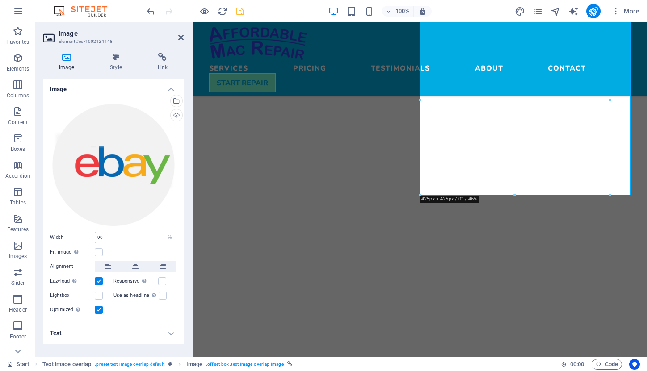
click at [113, 239] on input "90" at bounding box center [135, 237] width 81 height 11
type input "91"
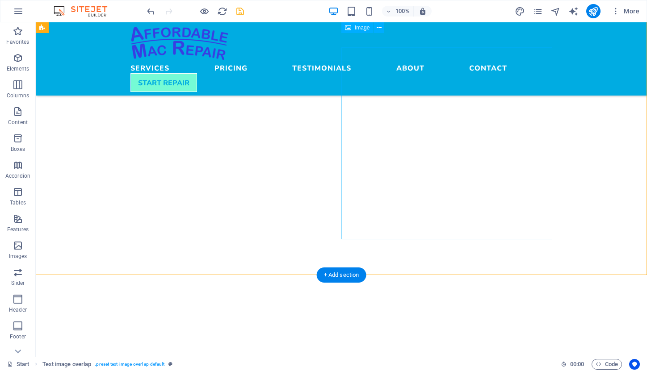
scroll to position [1435, 0]
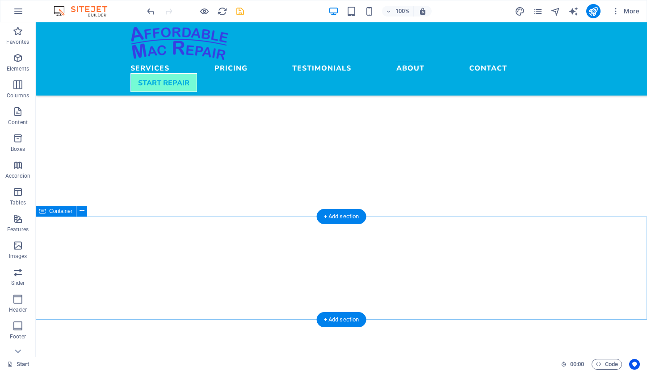
scroll to position [1928, 0]
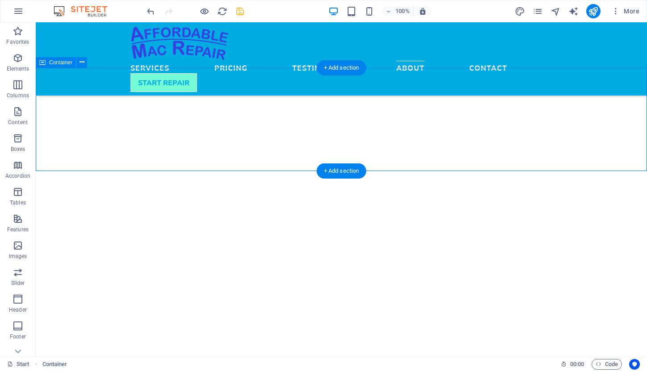
scroll to position [2094, 0]
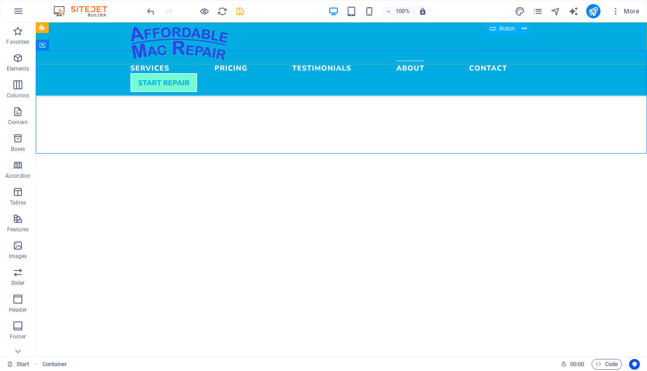
click at [533, 73] on div "START REPAIR" at bounding box center [341, 82] width 422 height 19
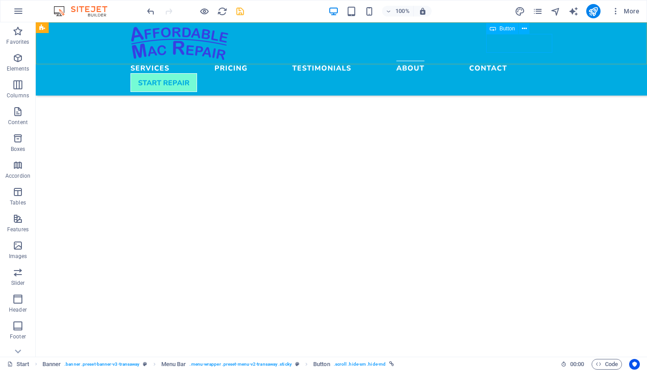
click at [503, 29] on span "Button" at bounding box center [507, 28] width 16 height 5
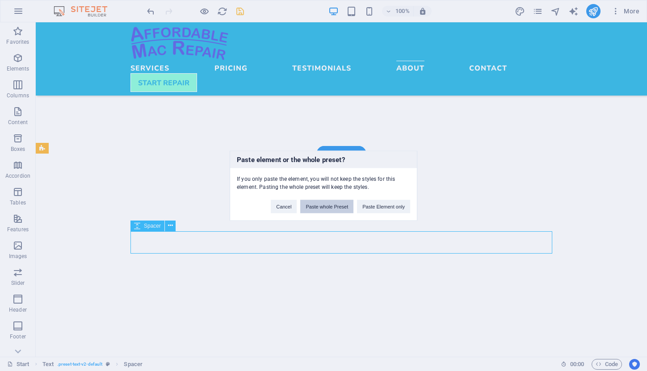
click at [342, 206] on button "Paste whole Preset" at bounding box center [326, 206] width 53 height 13
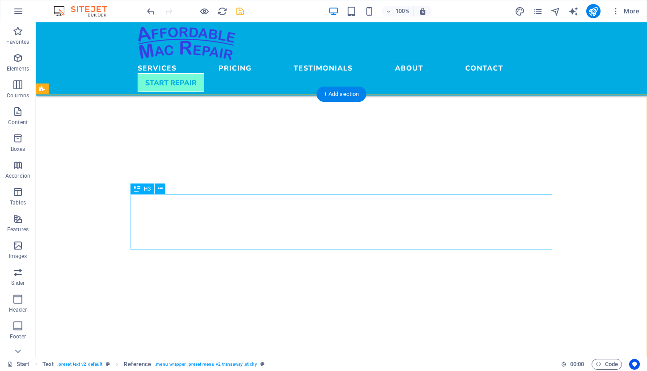
scroll to position [2157, 0]
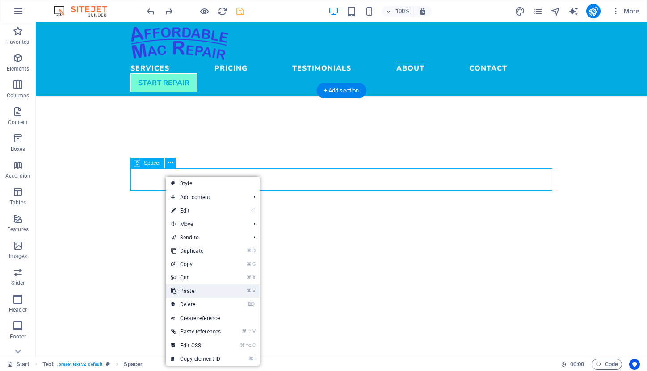
click at [210, 289] on link "⌘ V Paste" at bounding box center [196, 291] width 60 height 13
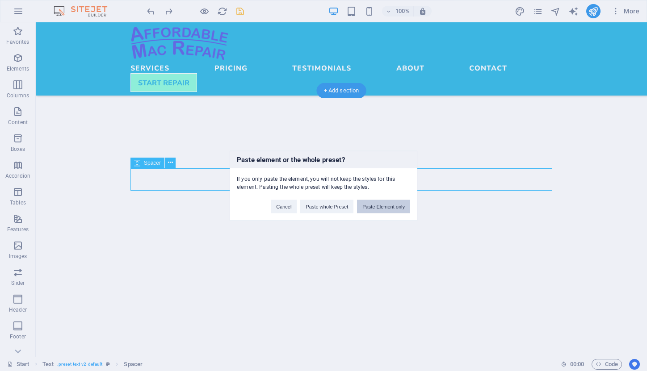
click at [377, 204] on button "Paste Element only" at bounding box center [383, 206] width 53 height 13
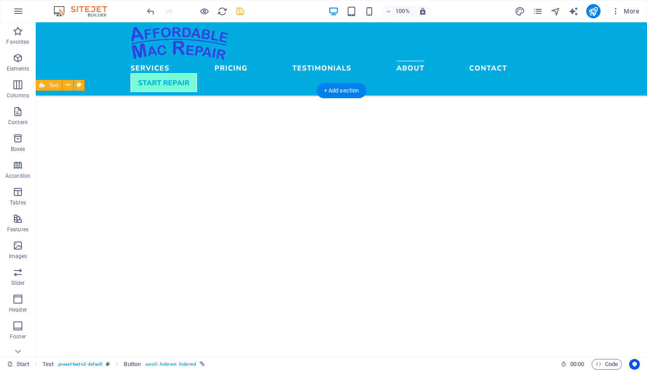
drag, startPoint x: 176, startPoint y: 198, endPoint x: 177, endPoint y: 177, distance: 21.0
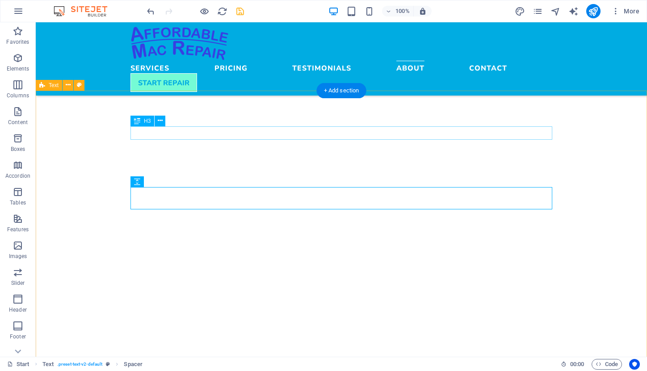
click at [154, 177] on div "Spacer" at bounding box center [147, 181] width 34 height 11
select select "px"
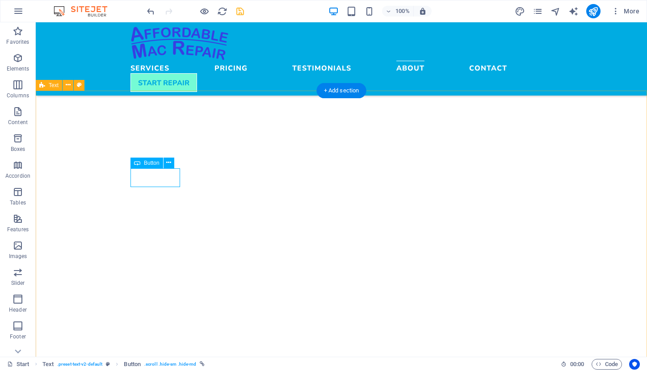
select select
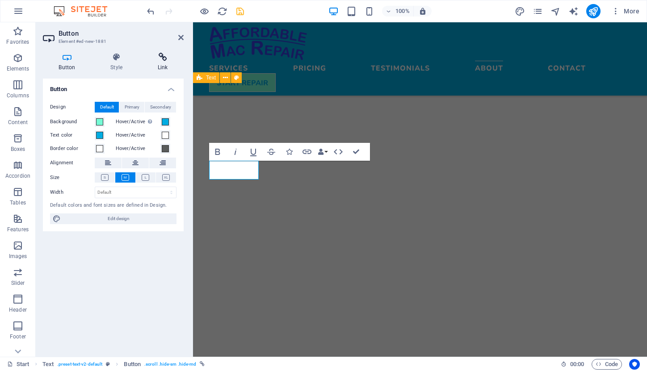
click at [162, 59] on icon at bounding box center [163, 57] width 42 height 9
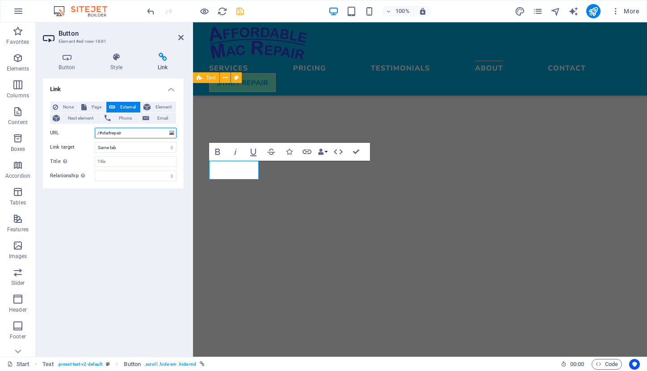
drag, startPoint x: 103, startPoint y: 133, endPoint x: 129, endPoint y: 136, distance: 25.6
click at [129, 136] on input "/#startrepair" at bounding box center [136, 133] width 82 height 11
type input "/#contact"
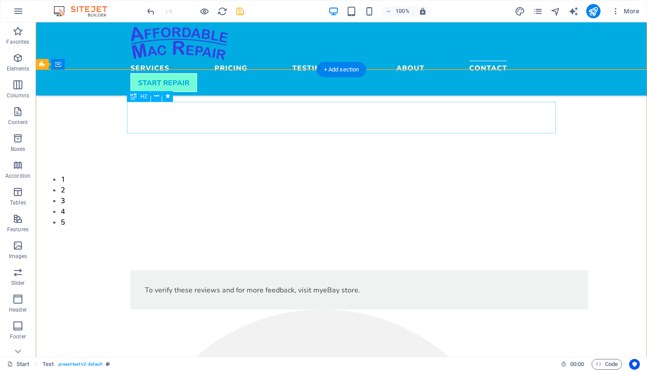
scroll to position [2573, 0]
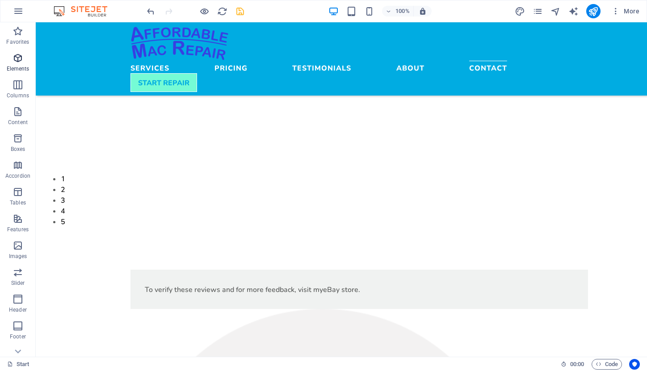
click at [14, 60] on icon "button" at bounding box center [18, 58] width 11 height 11
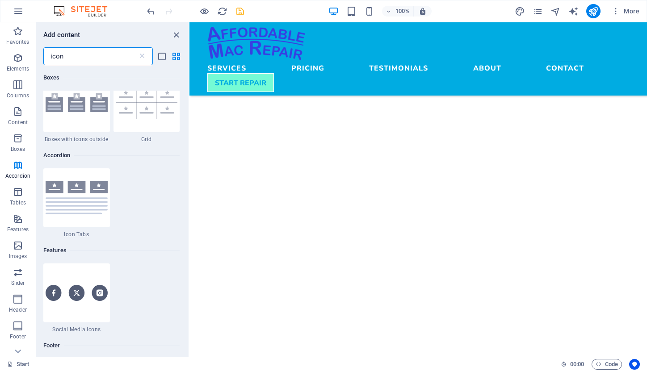
scroll to position [203, 0]
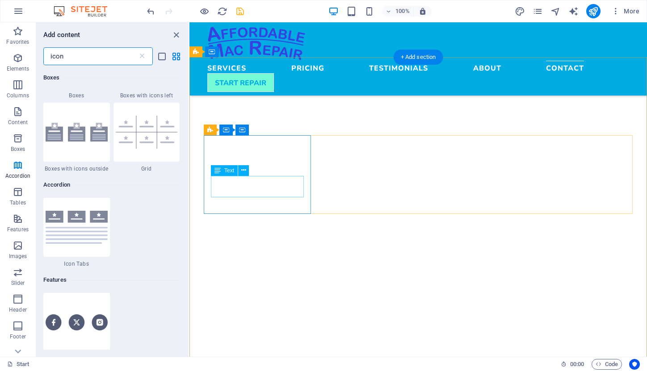
type input "icon"
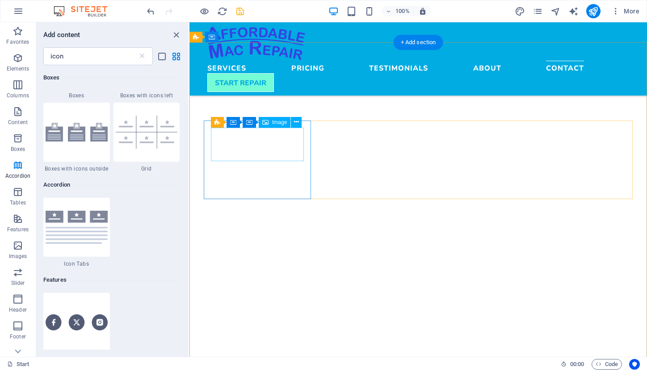
scroll to position [2589, 0]
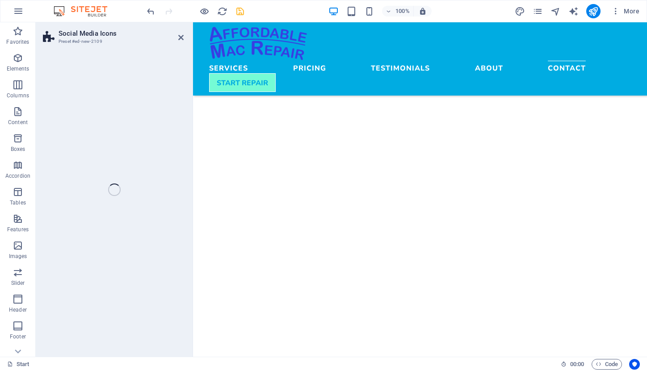
select select "rem"
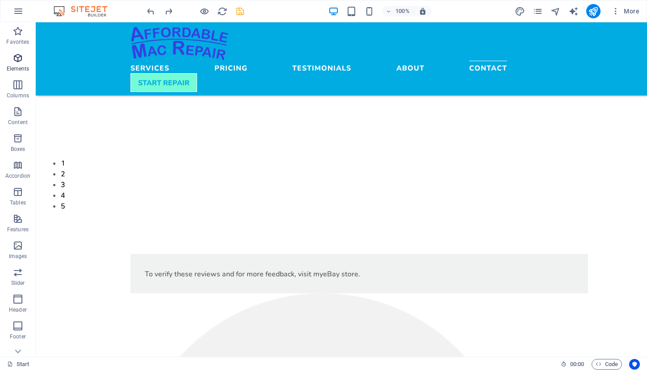
click at [15, 57] on icon "button" at bounding box center [18, 58] width 11 height 11
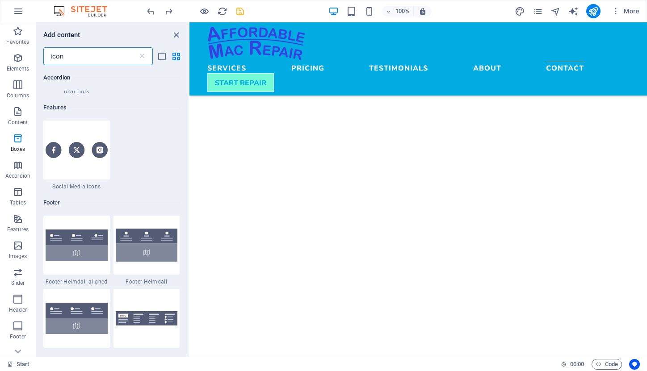
scroll to position [382, 0]
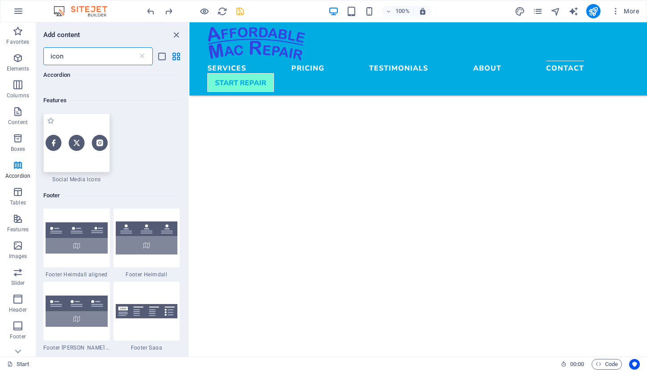
type input "icon"
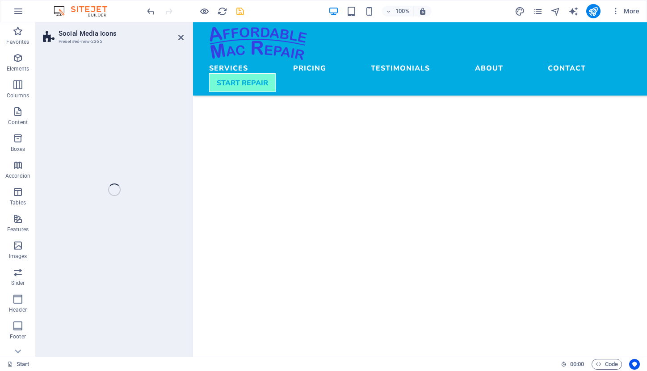
select select "rem"
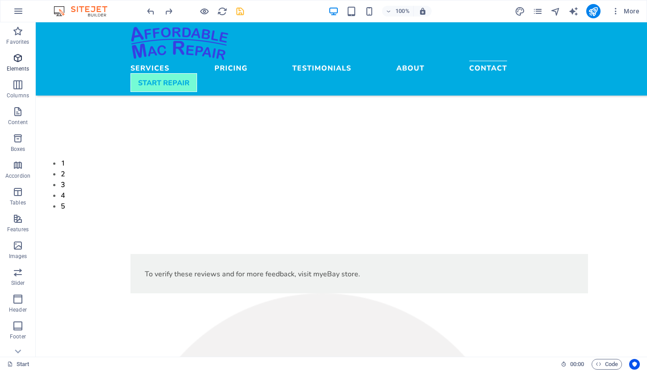
click at [17, 67] on p "Elements" at bounding box center [18, 68] width 23 height 7
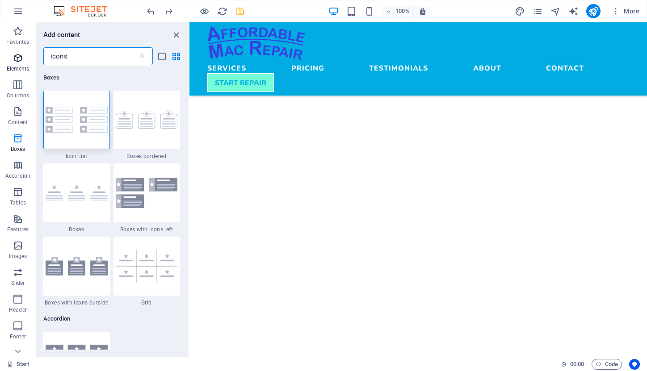
scroll to position [0, 0]
type input "icons"
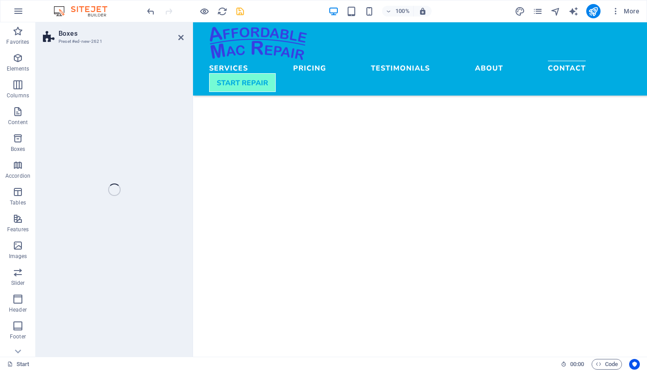
select select "rem"
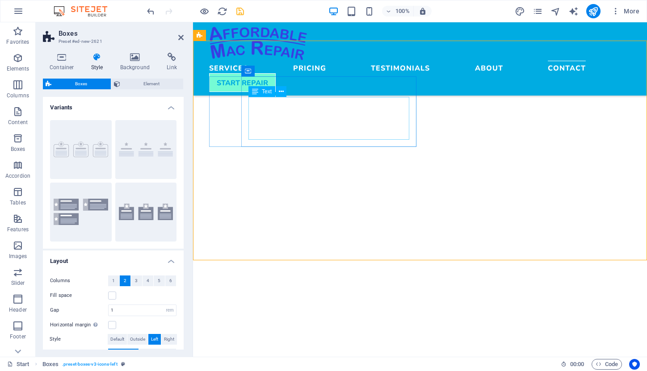
click at [291, 90] on div "Text" at bounding box center [270, 91] width 44 height 11
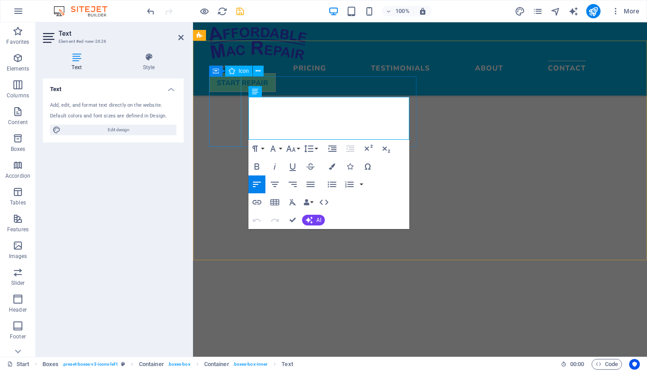
drag, startPoint x: 335, startPoint y: 139, endPoint x: 234, endPoint y: 105, distance: 106.4
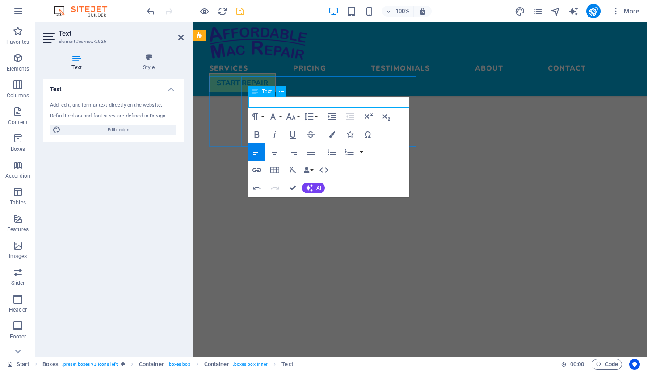
drag, startPoint x: 252, startPoint y: 103, endPoint x: 247, endPoint y: 103, distance: 4.9
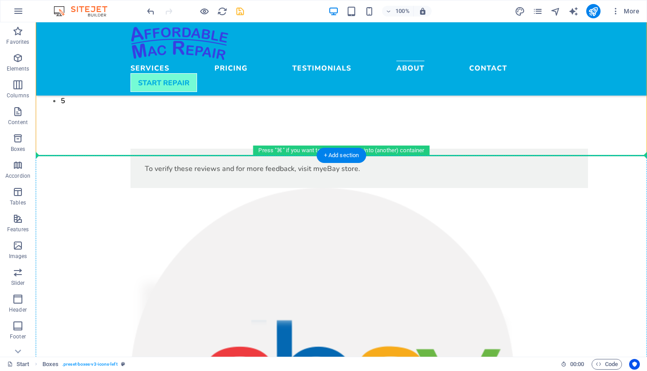
scroll to position [2702, 0]
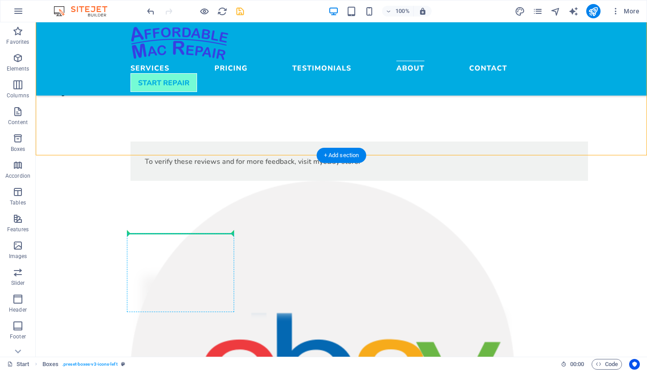
drag, startPoint x: 85, startPoint y: 56, endPoint x: 152, endPoint y: 235, distance: 191.1
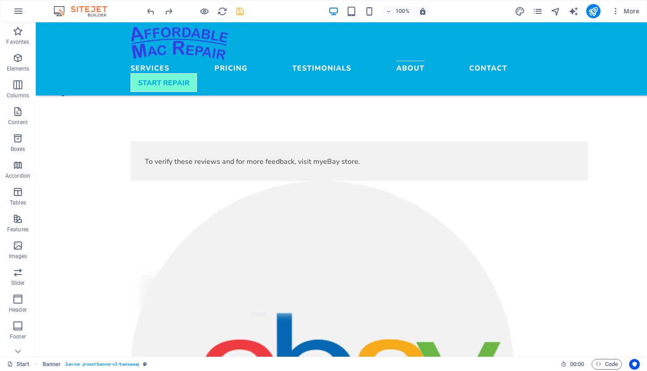
scroll to position [2696, 0]
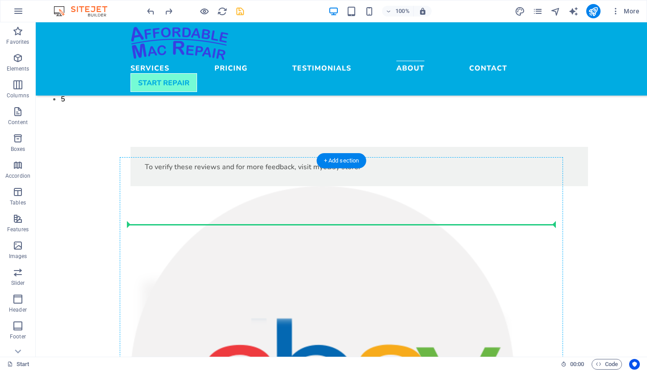
drag, startPoint x: 89, startPoint y: 51, endPoint x: 166, endPoint y: 228, distance: 192.9
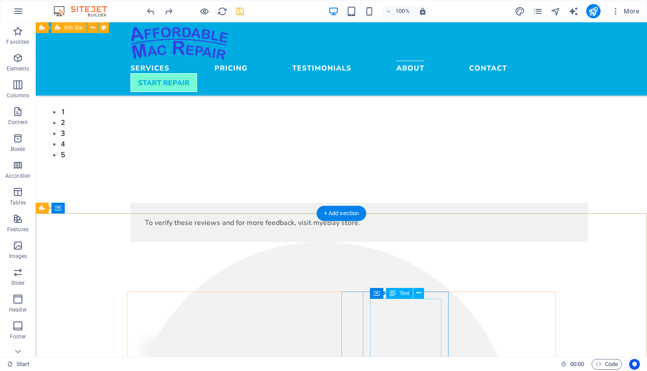
scroll to position [2648, 0]
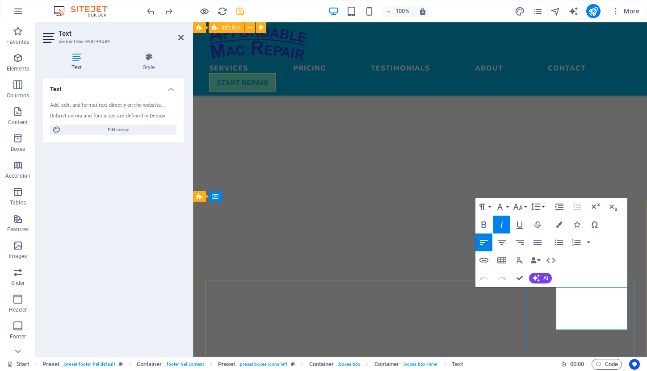
drag, startPoint x: 557, startPoint y: 303, endPoint x: 592, endPoint y: 330, distance: 44.4
copy div "[STREET_ADDRESS]"
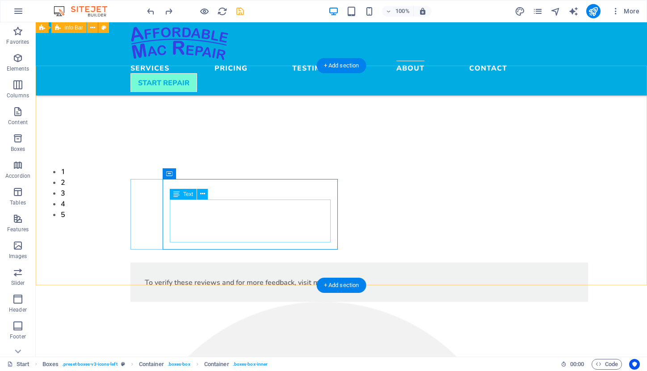
scroll to position [2571, 0]
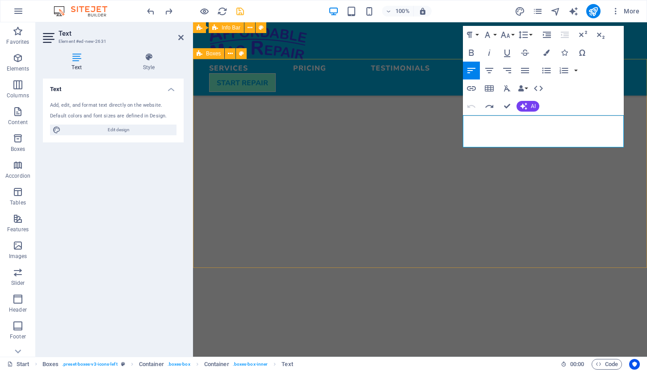
scroll to position [0, 4]
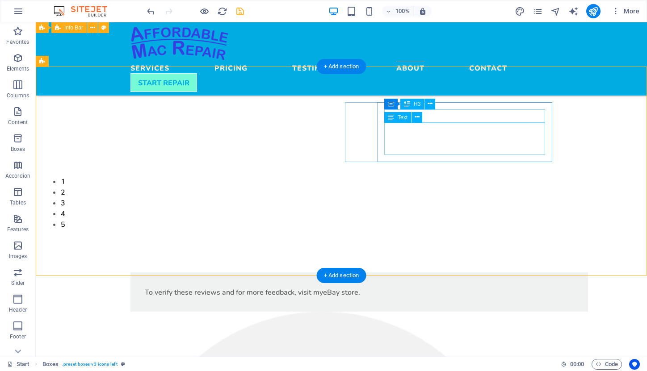
click at [410, 114] on div "Text" at bounding box center [397, 117] width 27 height 11
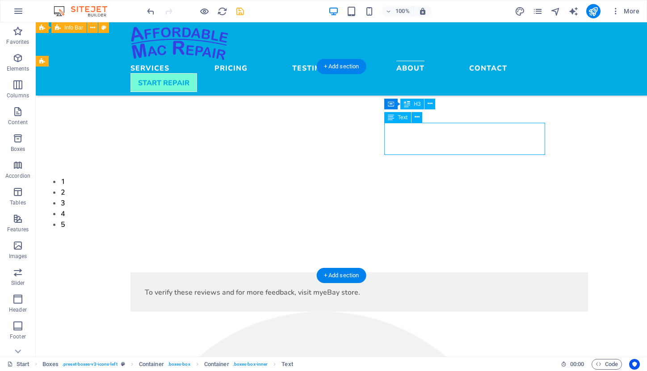
click at [410, 114] on div "Text" at bounding box center [397, 117] width 27 height 11
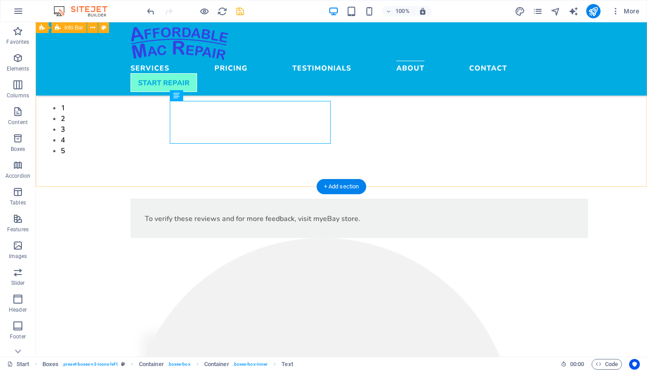
scroll to position [2664, 0]
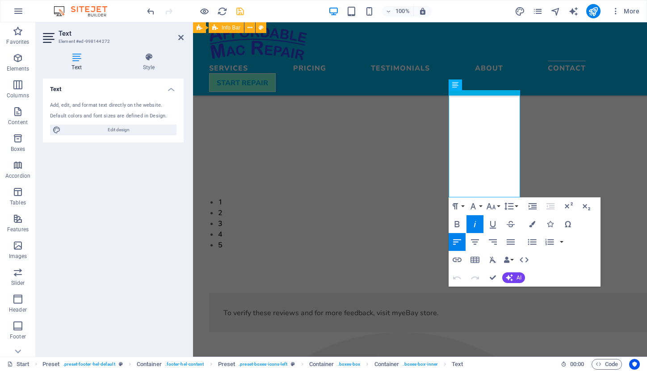
drag, startPoint x: 451, startPoint y: 277, endPoint x: 506, endPoint y: 372, distance: 109.1
click at [506, 371] on html "Skip to main content Services Pricing Testimonials About Contact START REPAIR M…" at bounding box center [420, 250] width 454 height 6172
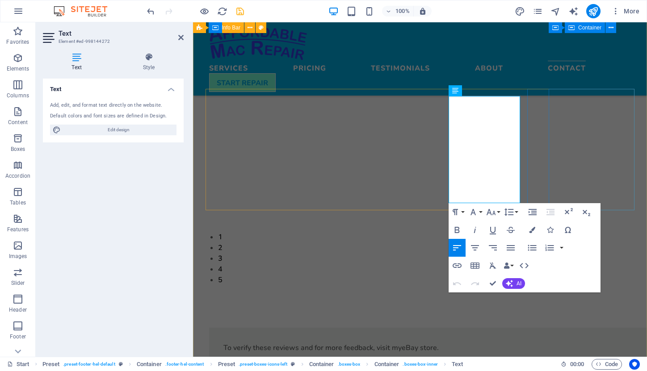
scroll to position [2823, 0]
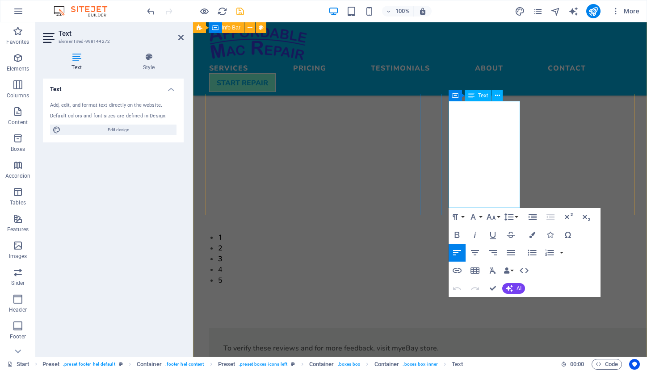
drag, startPoint x: 450, startPoint y: 117, endPoint x: 468, endPoint y: 204, distance: 89.3
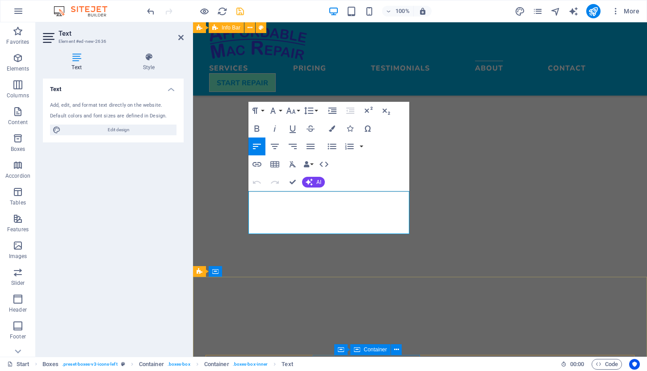
scroll to position [2548, 0]
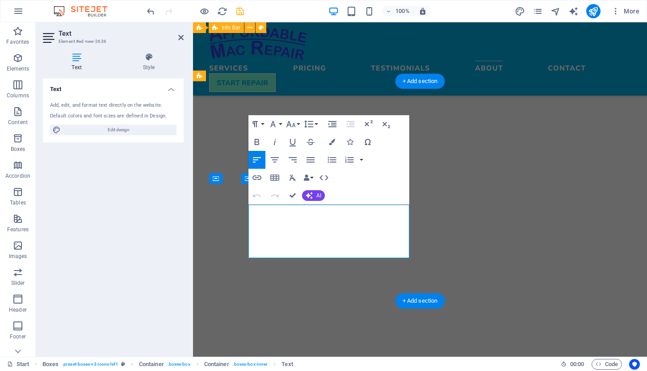
drag, startPoint x: 326, startPoint y: 232, endPoint x: 419, endPoint y: 75, distance: 182.7
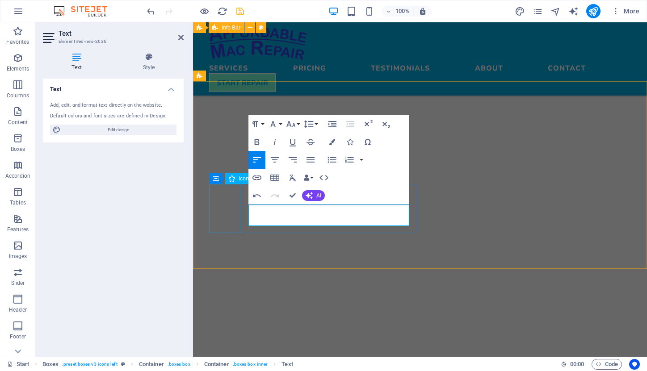
drag, startPoint x: 379, startPoint y: 221, endPoint x: 241, endPoint y: 212, distance: 138.3
copy link "[URL][DOMAIN_NAME]"
